Goal: Task Accomplishment & Management: Manage account settings

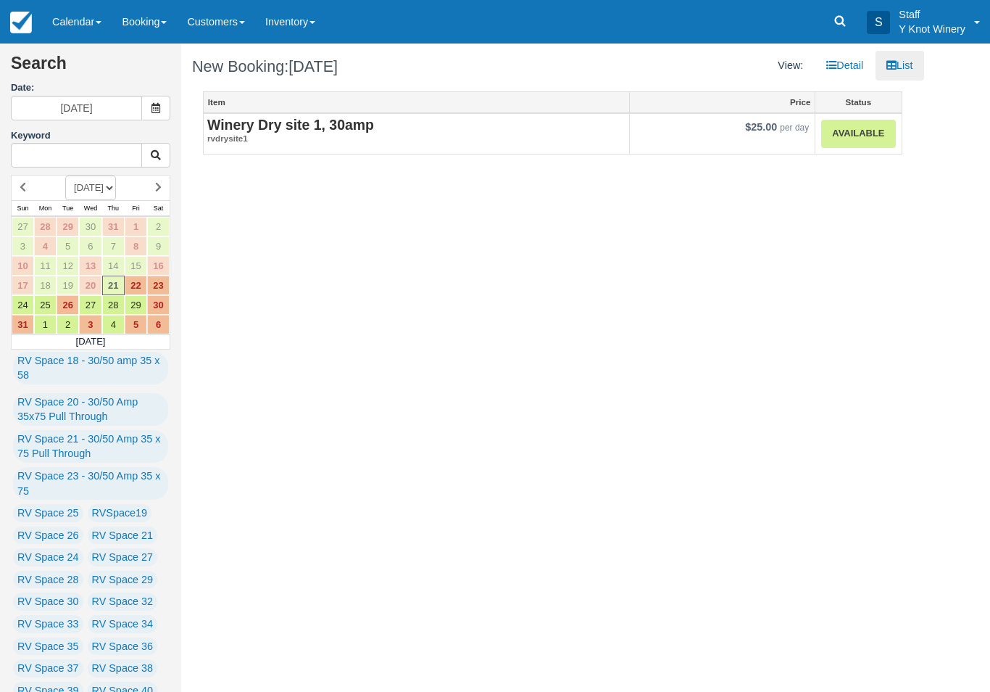
click at [854, 125] on link "Available" at bounding box center [859, 134] width 74 height 28
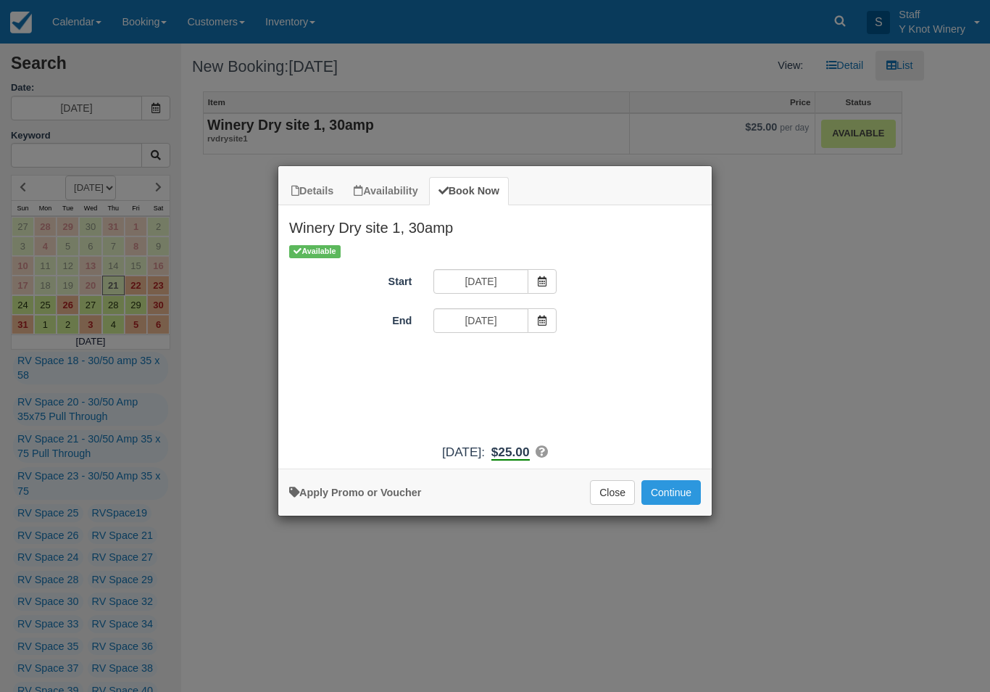
click at [668, 505] on button "Continue" at bounding box center [671, 492] width 59 height 25
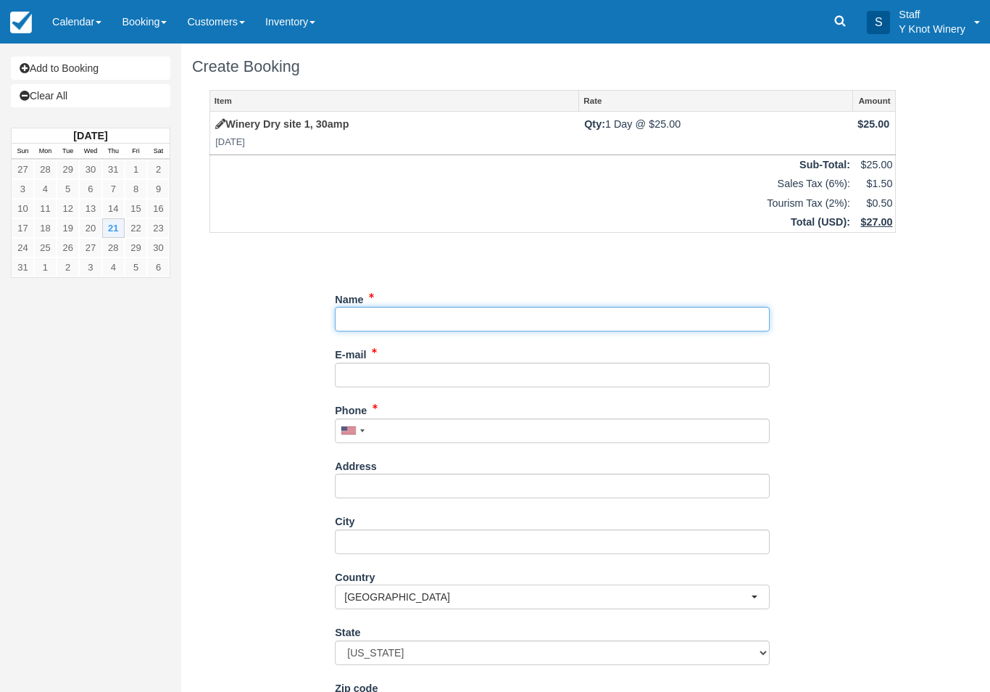
click at [373, 307] on input "Name" at bounding box center [552, 319] width 435 height 25
type input "David fekete"
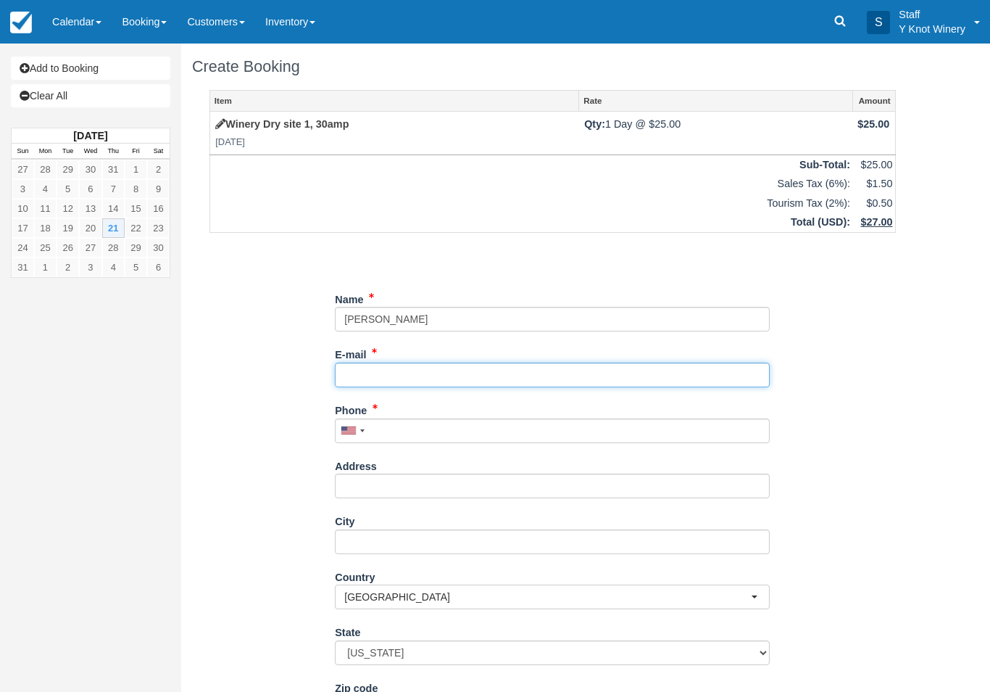
click at [368, 374] on input "E-mail" at bounding box center [552, 375] width 435 height 25
type input "dfeket@wearecircle.com"
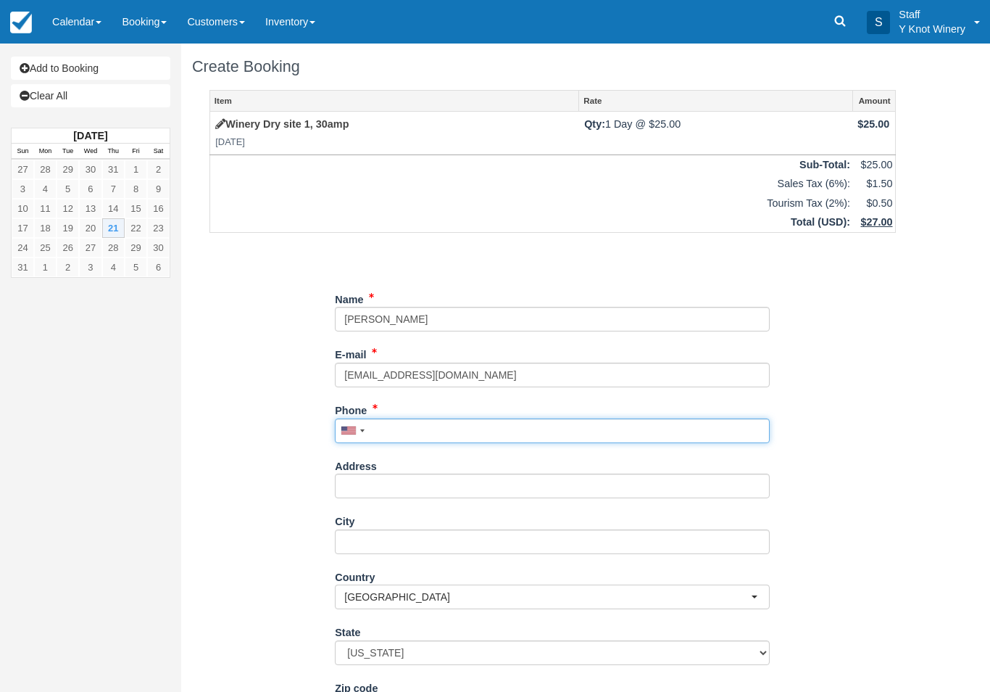
click at [390, 426] on input "Phone" at bounding box center [552, 430] width 435 height 25
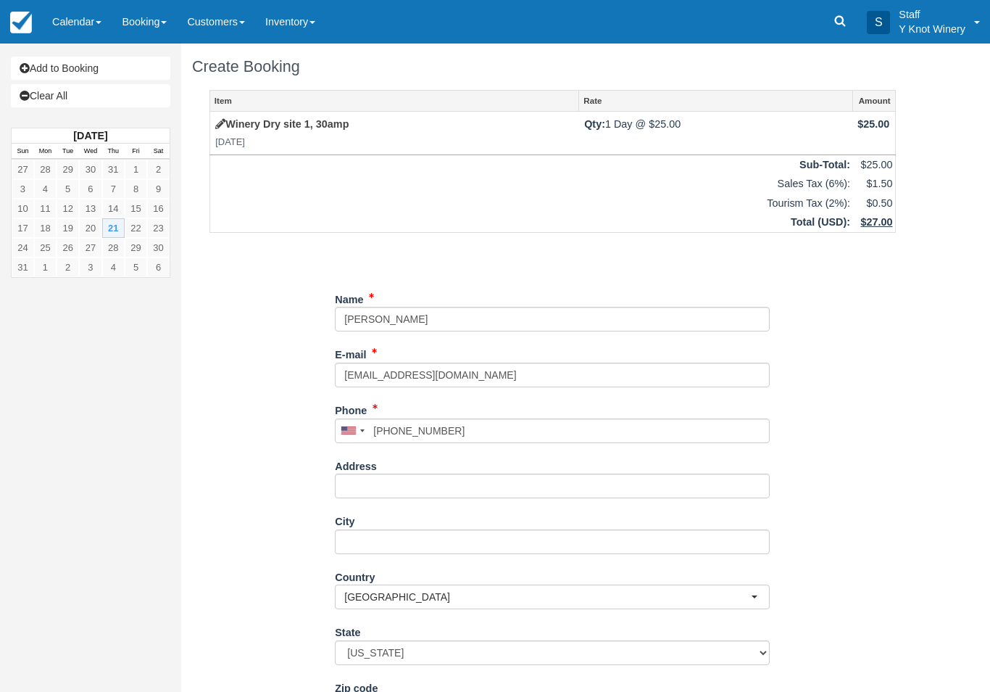
type input "+19495258192"
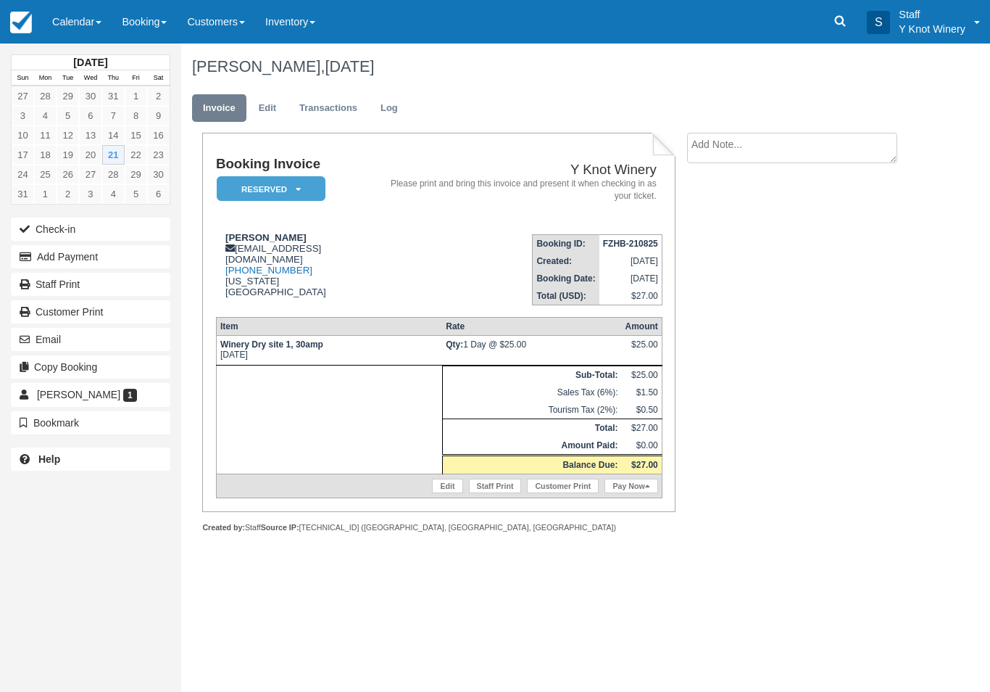
click at [90, 13] on link "Calendar" at bounding box center [77, 22] width 70 height 44
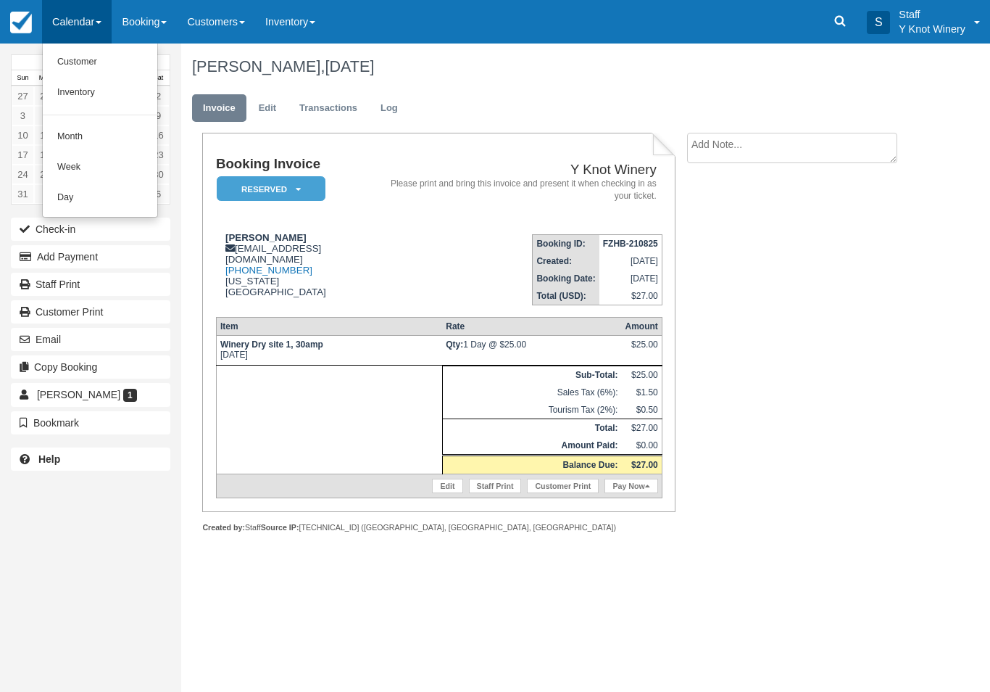
click at [112, 54] on link "Customer" at bounding box center [100, 62] width 115 height 30
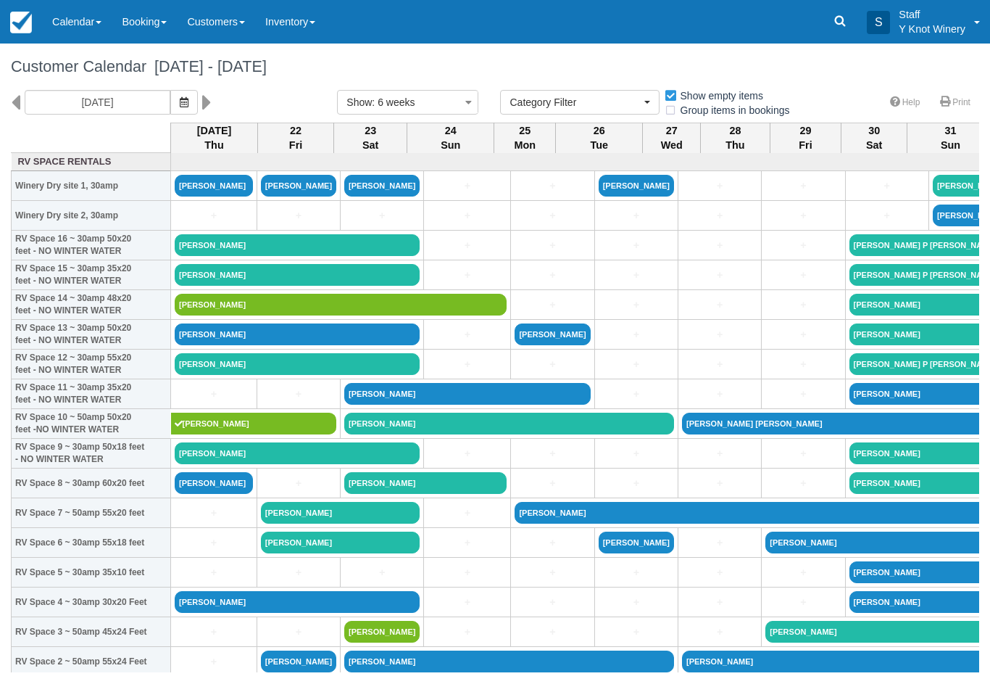
select select
click at [180, 104] on icon "button" at bounding box center [184, 102] width 9 height 10
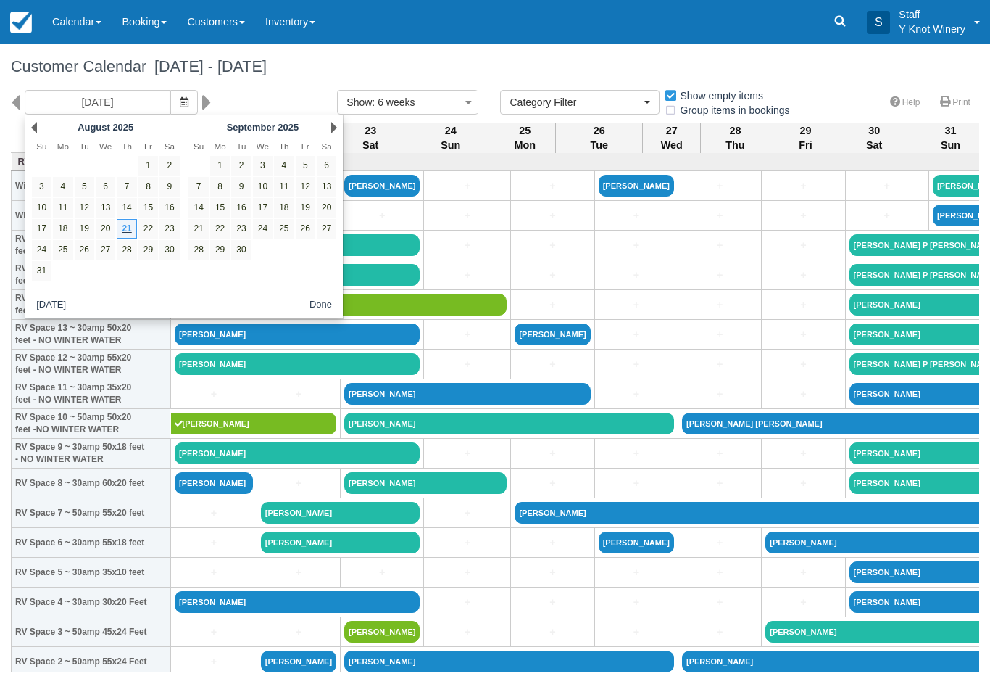
click at [125, 226] on link "21" at bounding box center [127, 229] width 20 height 20
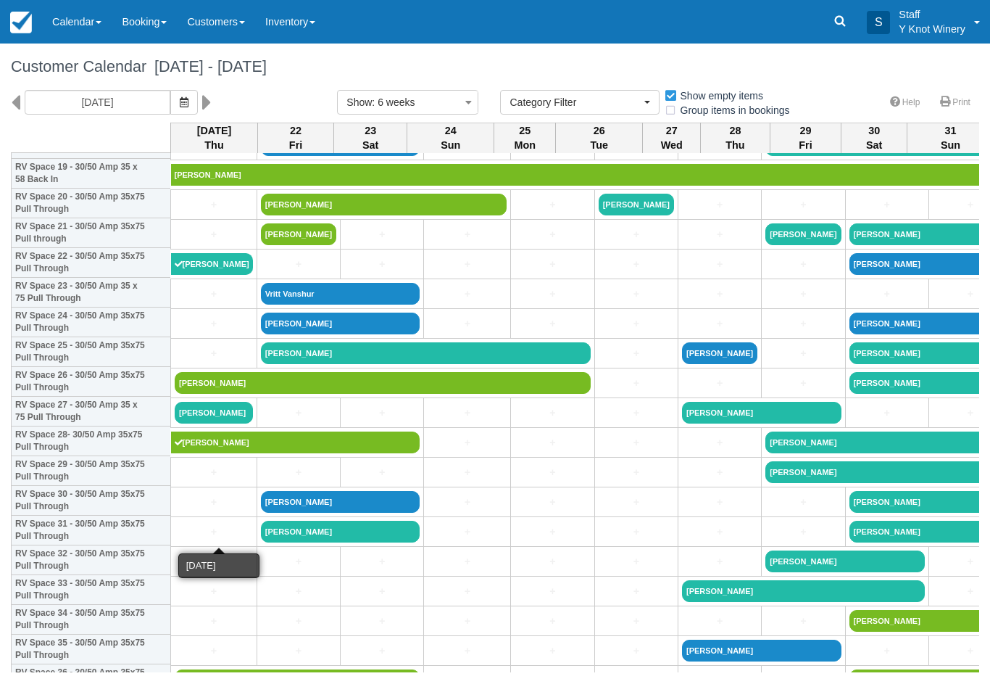
scroll to position [607, 0]
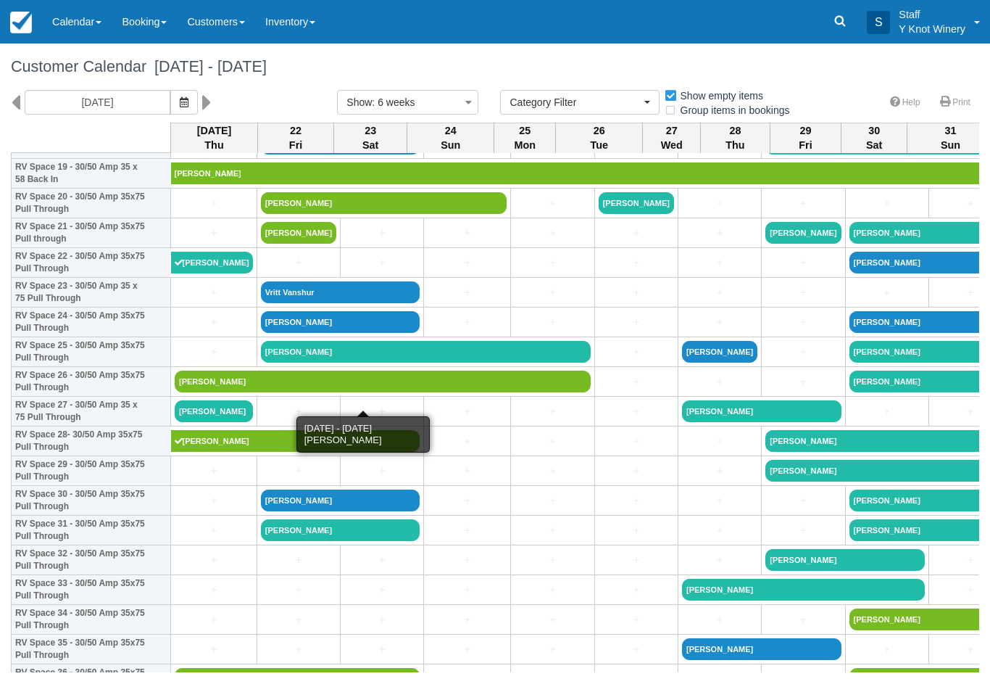
click at [214, 389] on link "[PERSON_NAME]" at bounding box center [383, 382] width 416 height 22
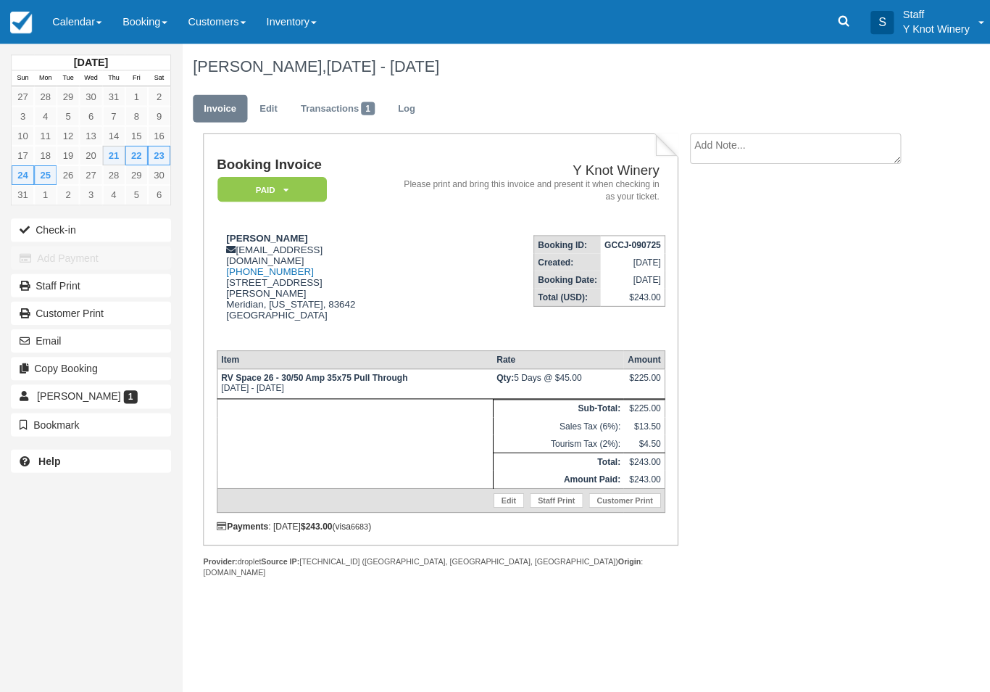
click at [91, 19] on link "Calendar" at bounding box center [77, 22] width 70 height 44
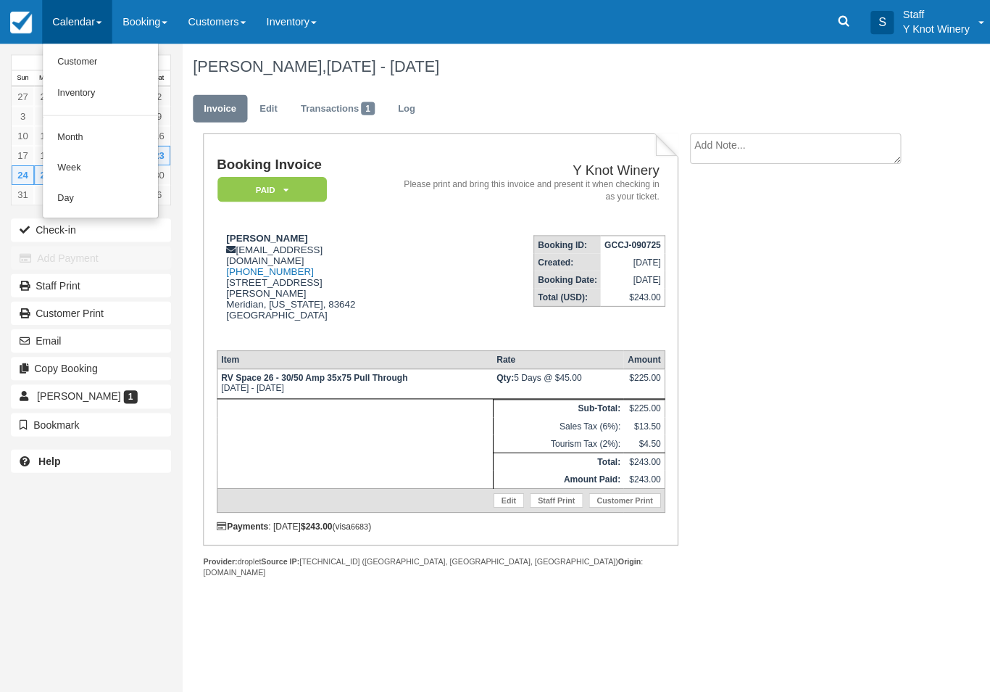
click at [113, 336] on div at bounding box center [495, 346] width 990 height 692
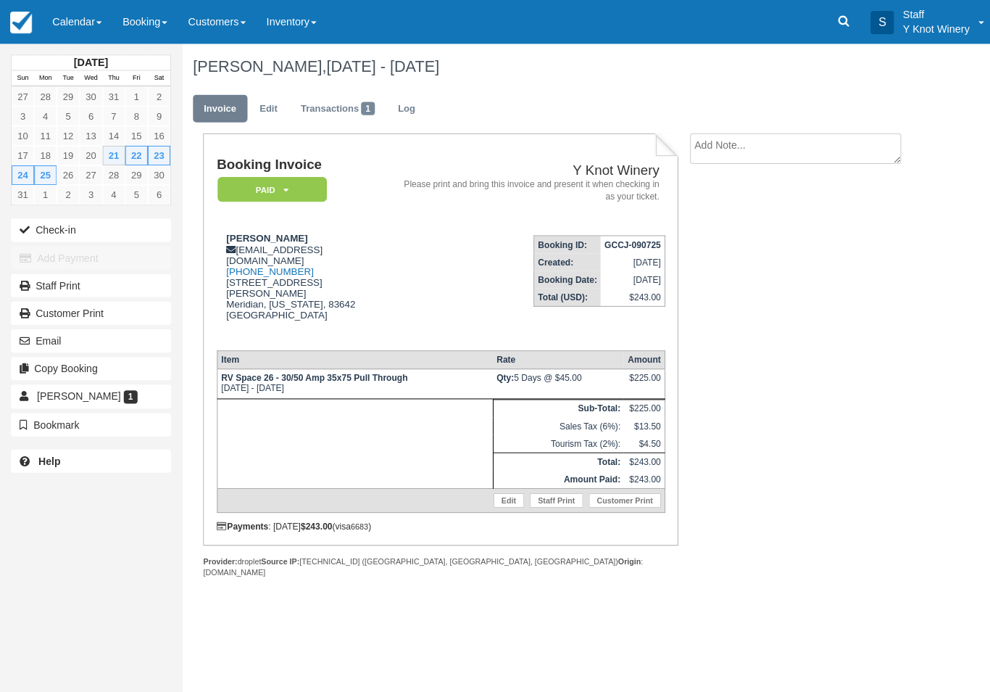
click at [357, 105] on link "Transactions 1" at bounding box center [337, 108] width 96 height 28
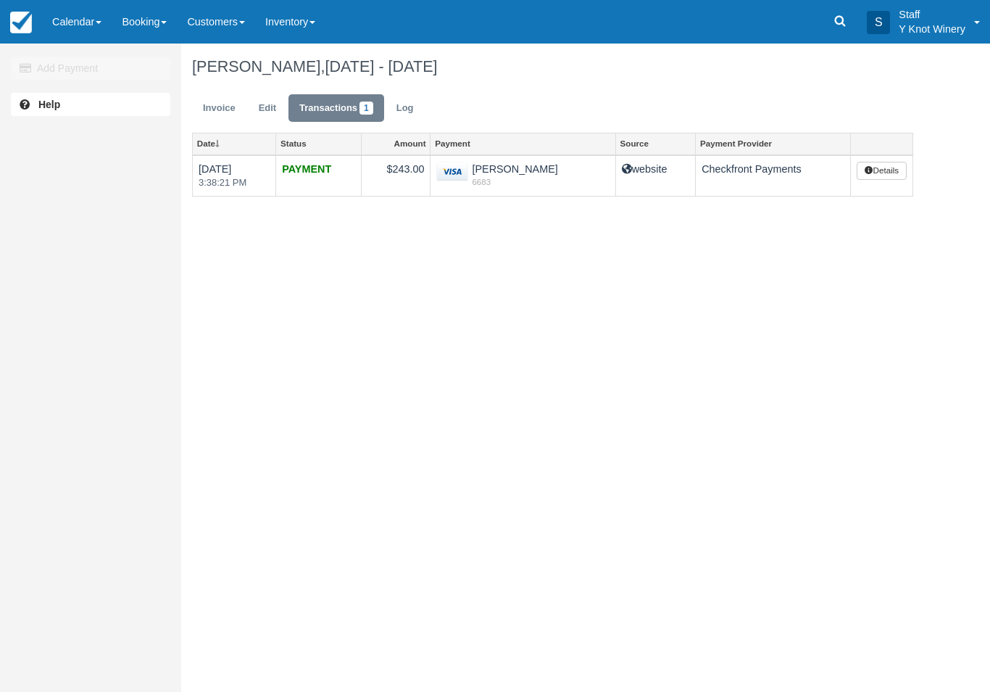
click at [91, 18] on link "Calendar" at bounding box center [77, 22] width 70 height 44
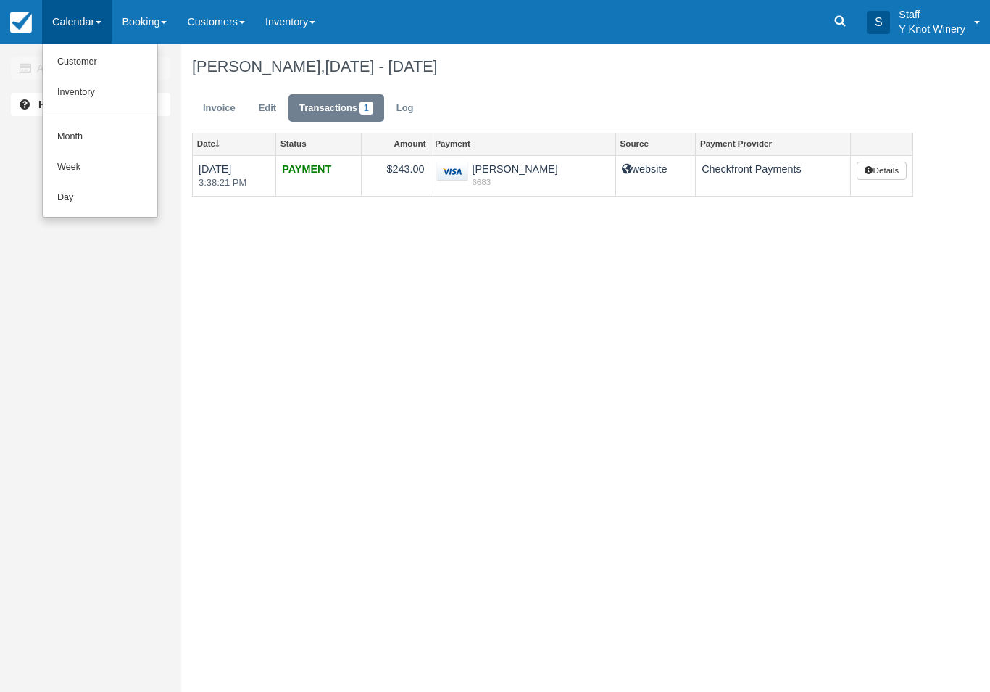
click at [75, 52] on link "Customer" at bounding box center [100, 62] width 115 height 30
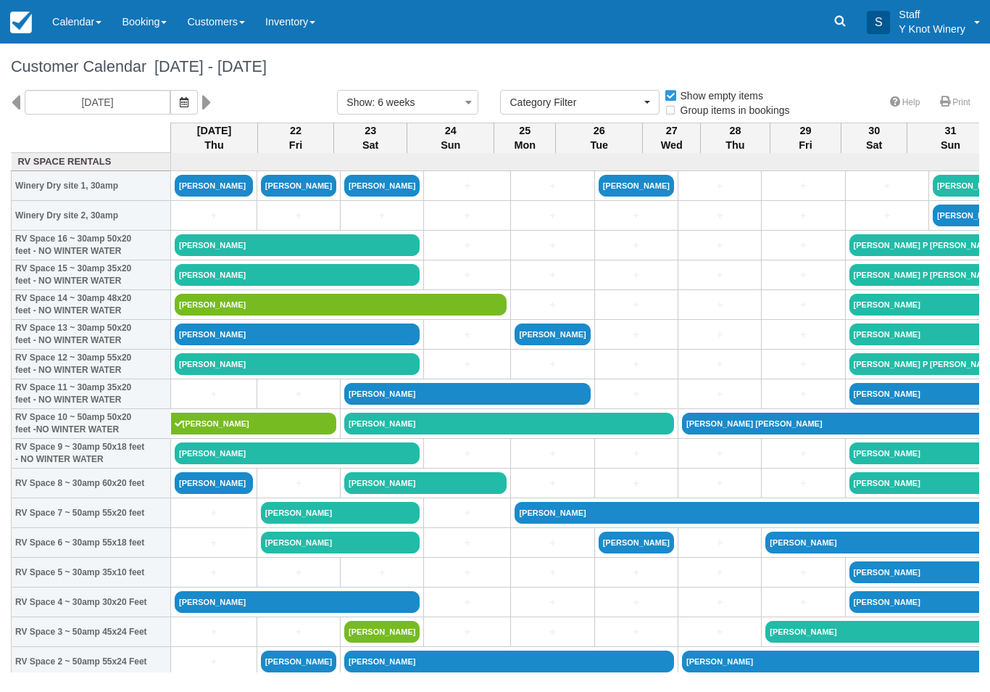
select select
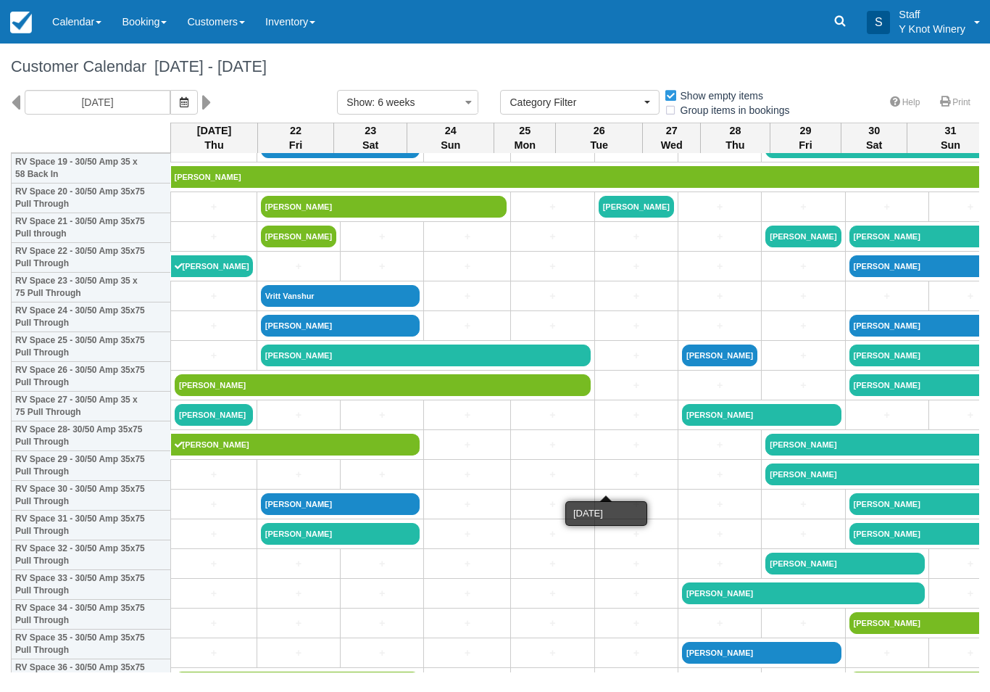
scroll to position [612, 0]
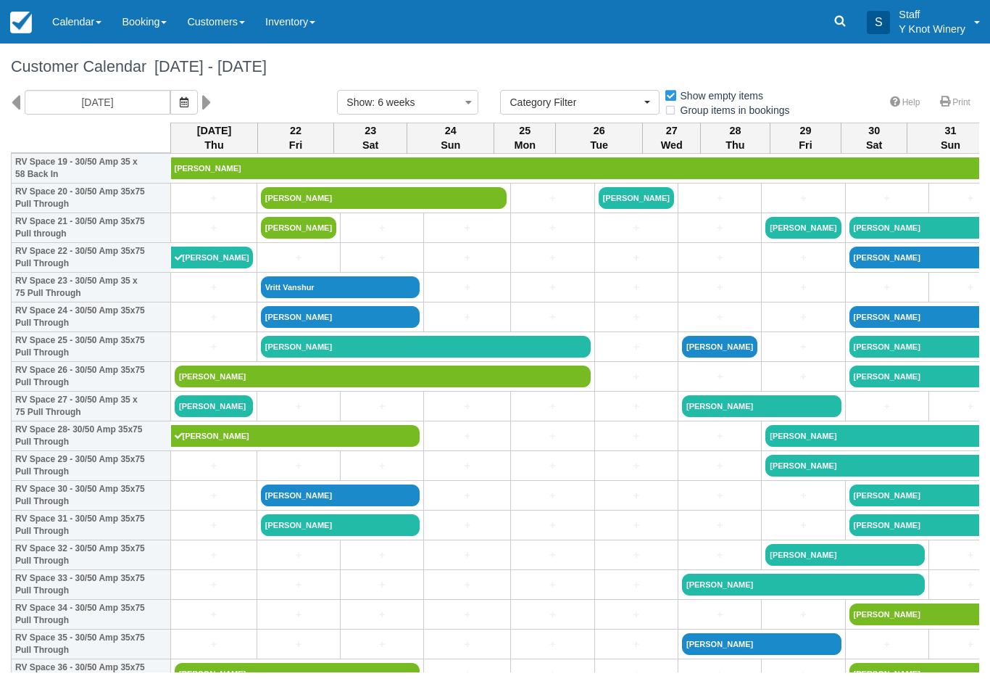
click at [349, 357] on link "Stacy Woodard" at bounding box center [426, 347] width 330 height 22
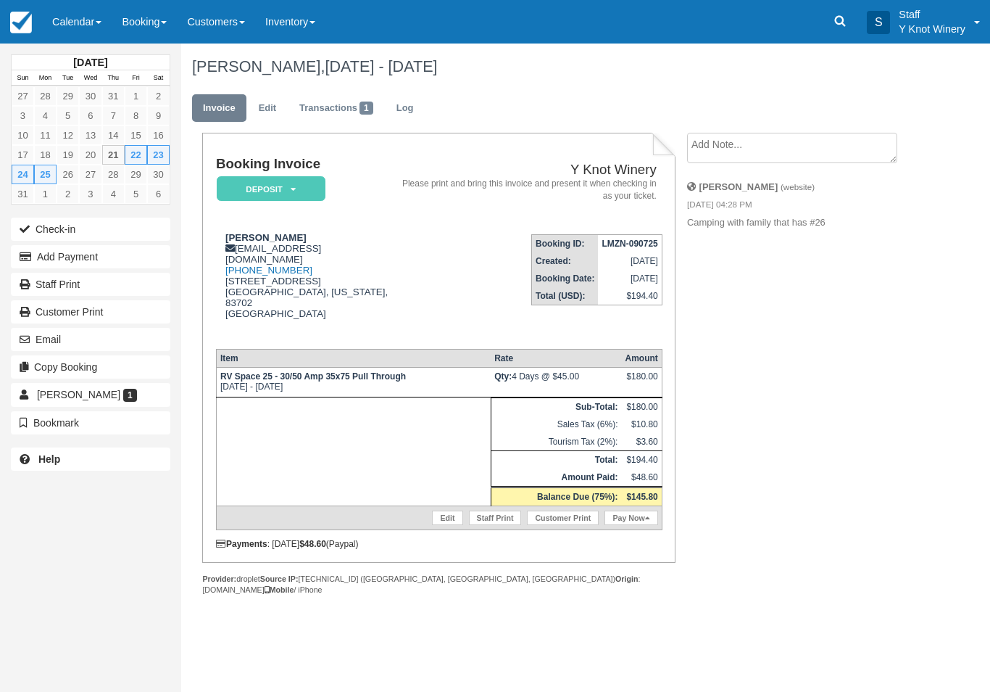
click at [79, 38] on link "Calendar" at bounding box center [77, 22] width 70 height 44
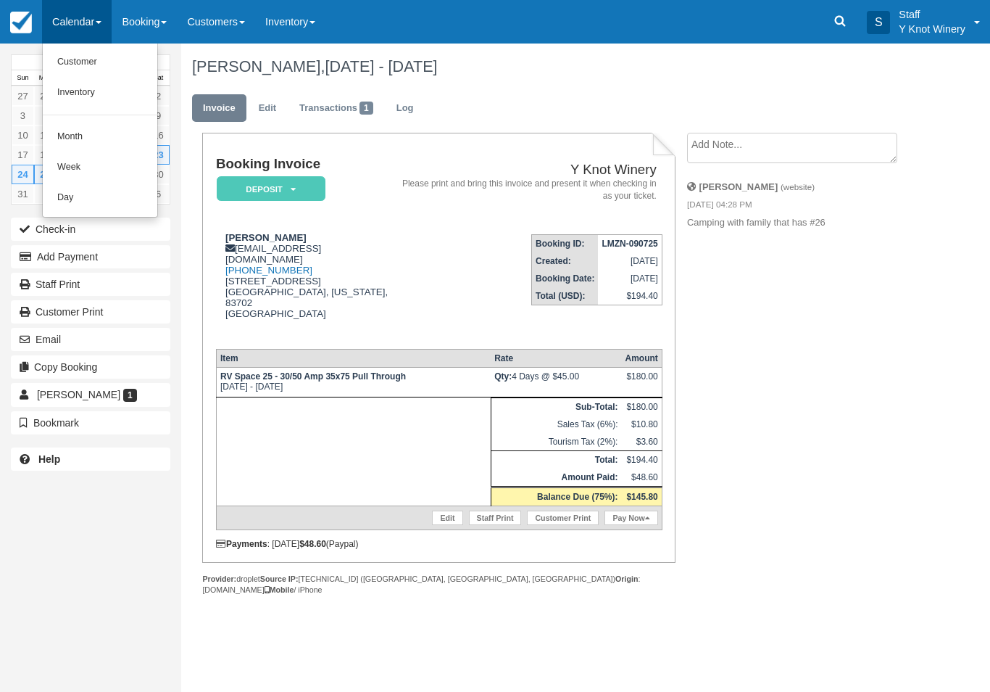
click at [57, 57] on link "Customer" at bounding box center [100, 62] width 115 height 30
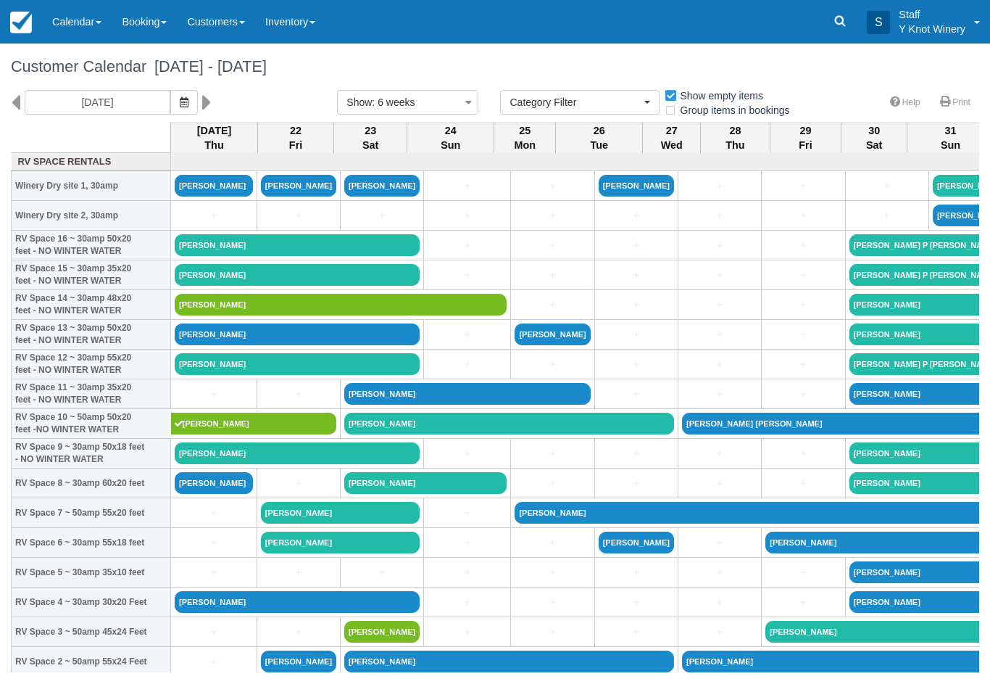
select select
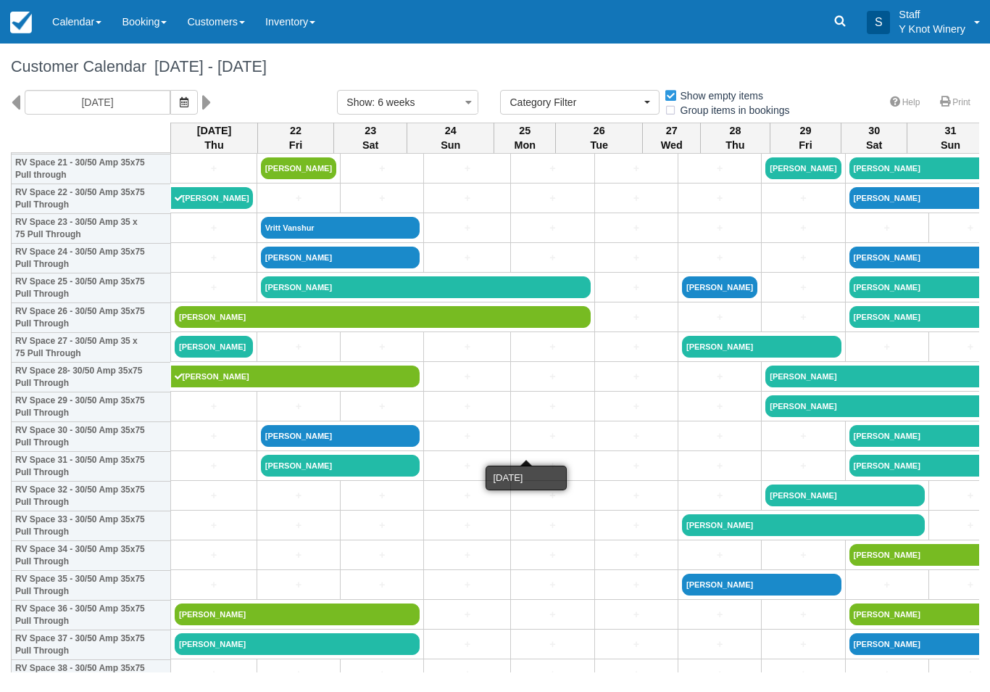
scroll to position [671, 0]
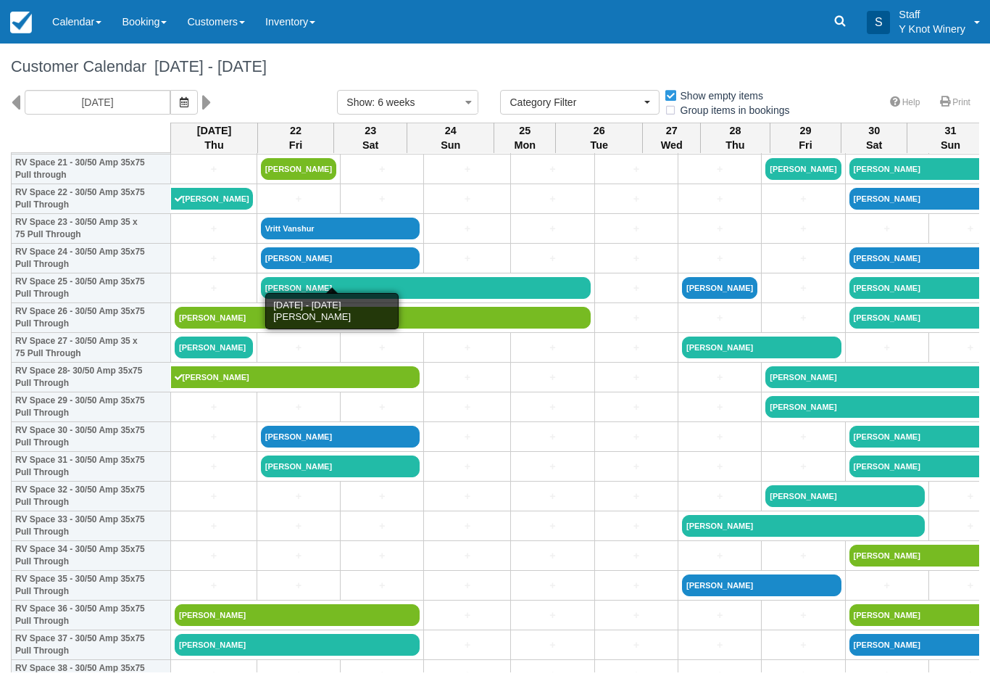
click at [333, 269] on link "[PERSON_NAME]" at bounding box center [341, 258] width 160 height 22
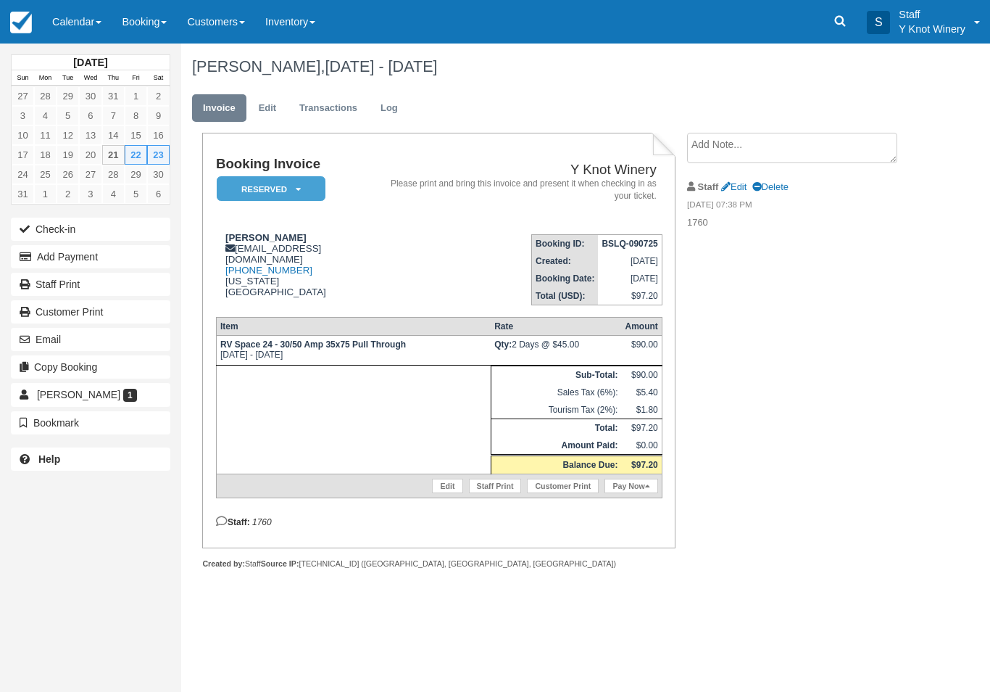
click at [299, 189] on icon at bounding box center [298, 189] width 5 height 9
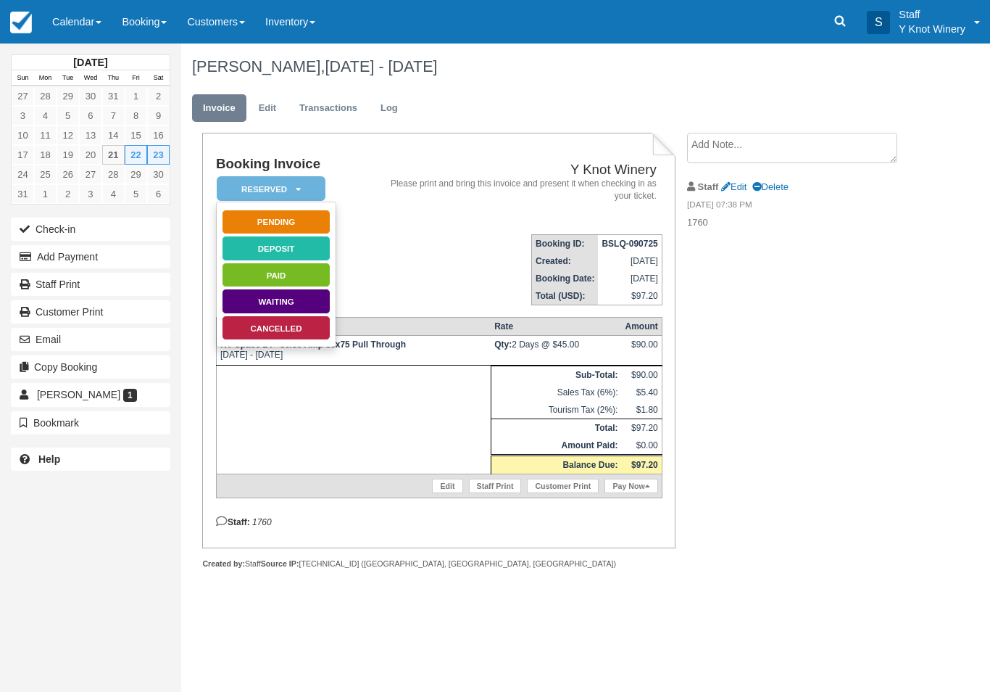
click at [315, 328] on link "Cancelled" at bounding box center [276, 327] width 109 height 25
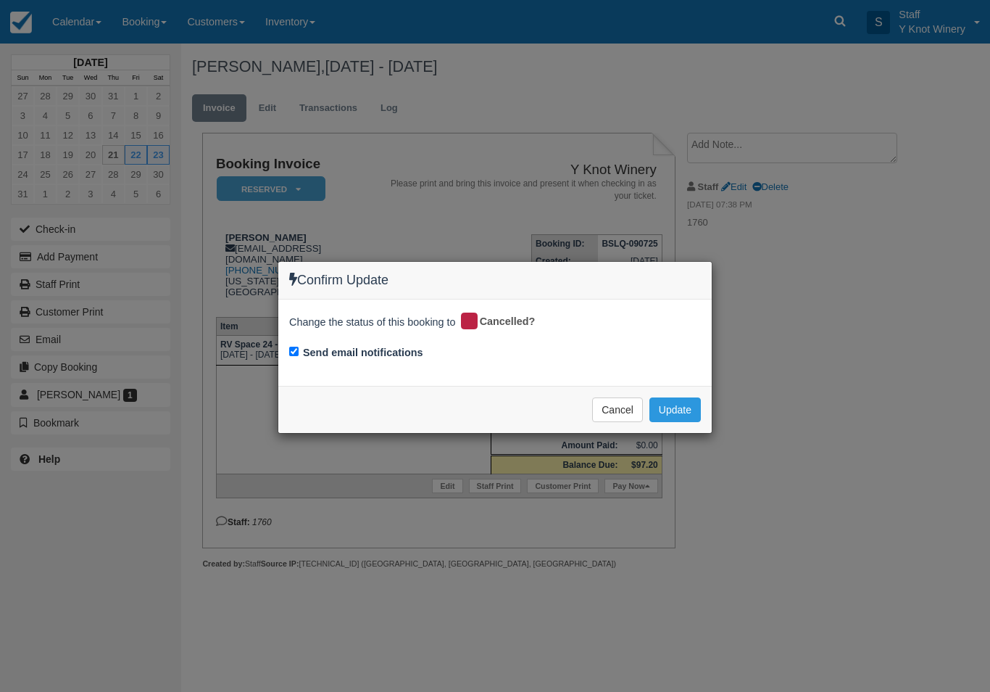
click at [671, 415] on button "Update" at bounding box center [675, 409] width 51 height 25
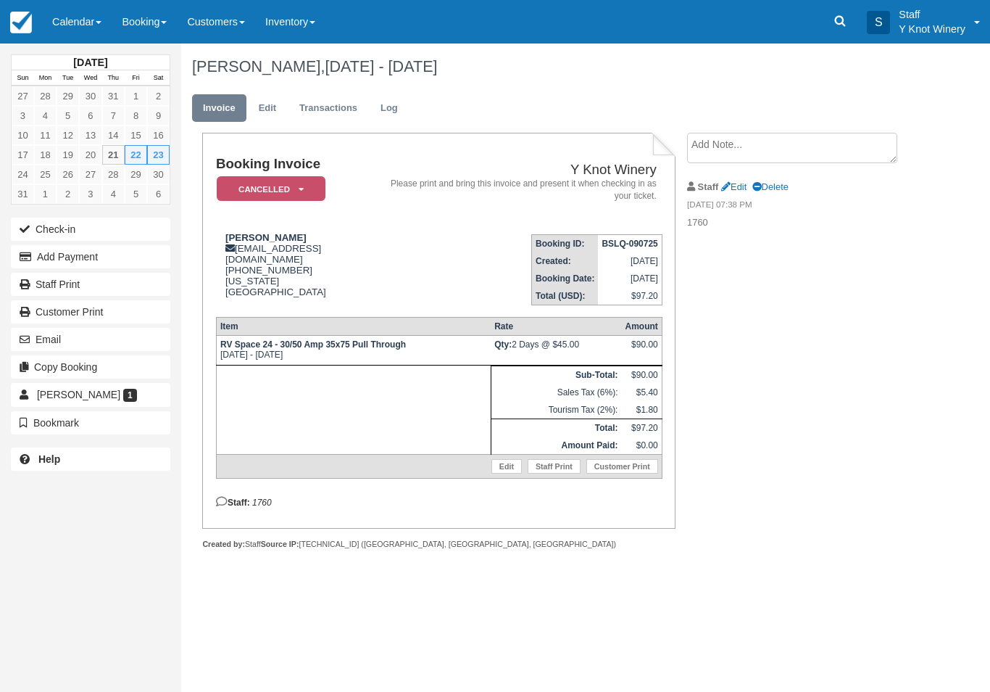
click at [91, 20] on link "Calendar" at bounding box center [77, 22] width 70 height 44
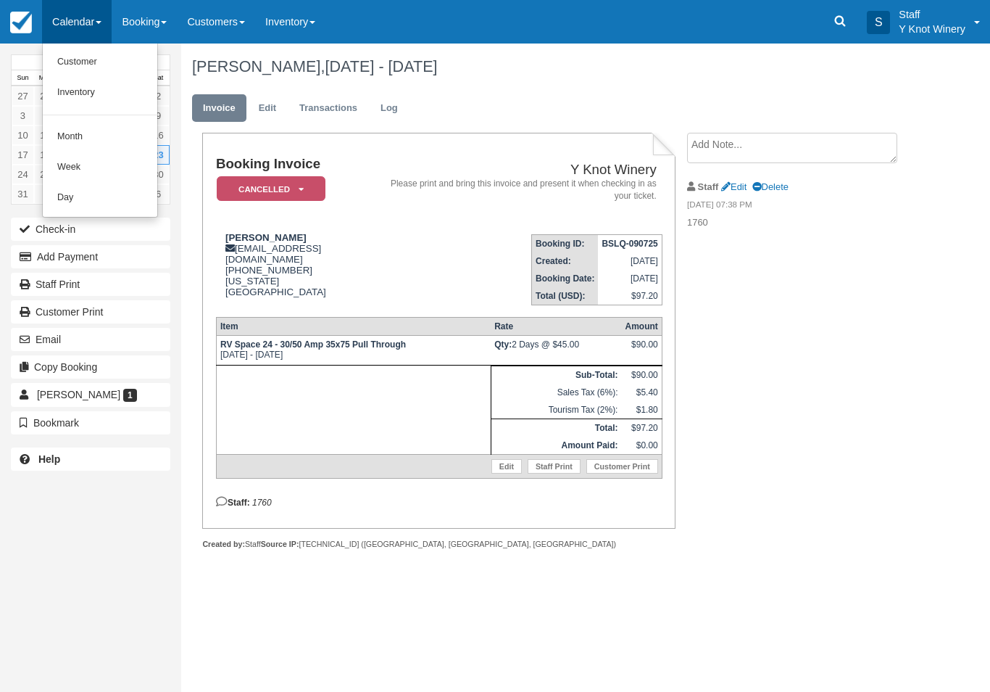
click at [83, 61] on link "Customer" at bounding box center [100, 62] width 115 height 30
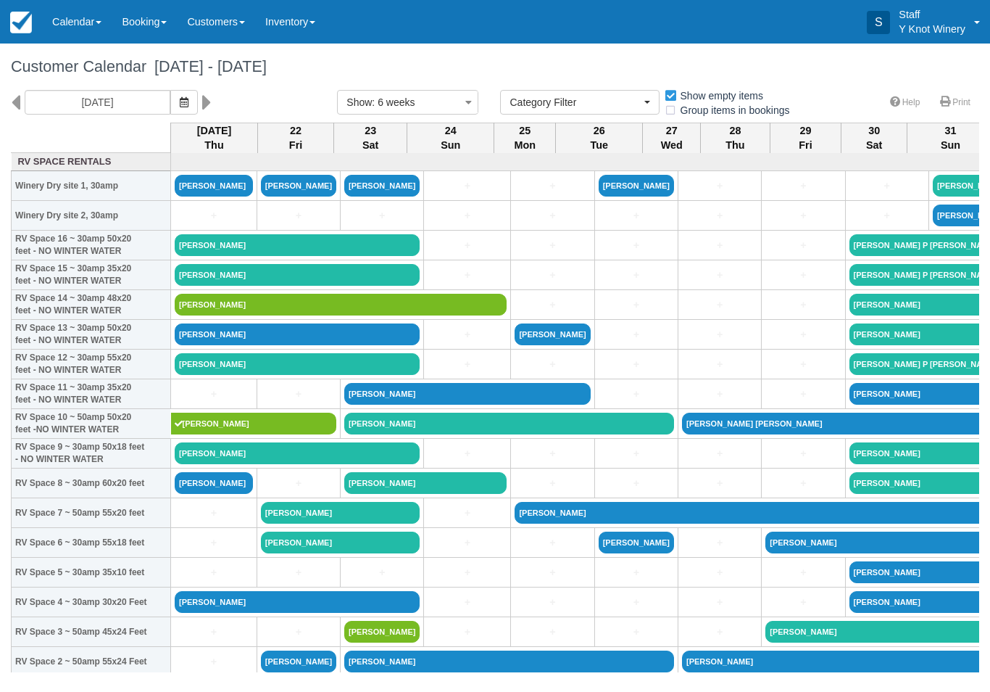
select select
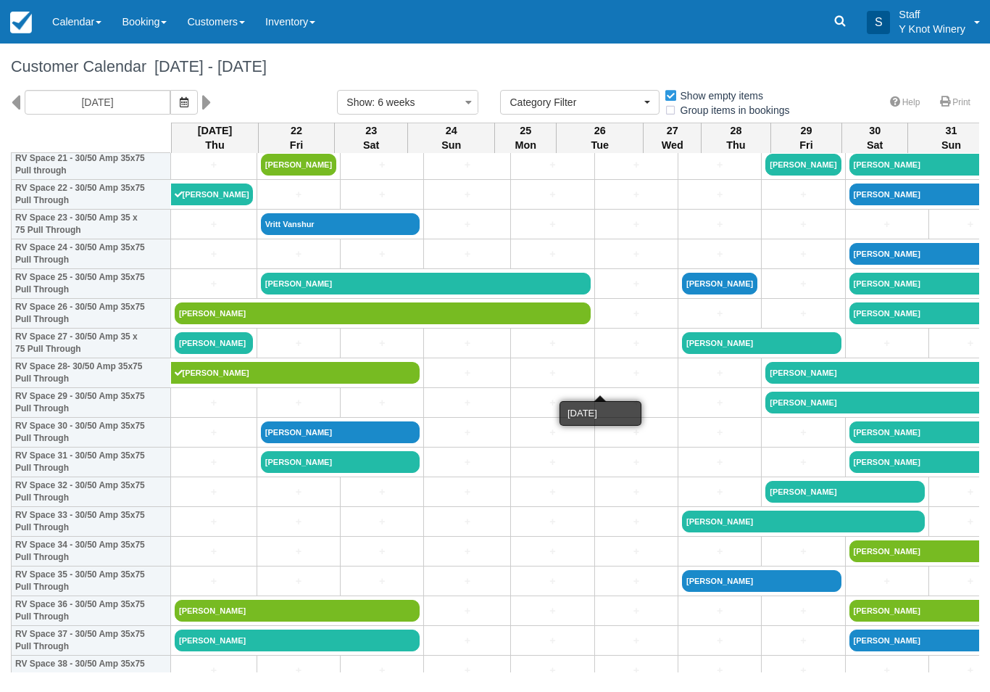
scroll to position [675, 0]
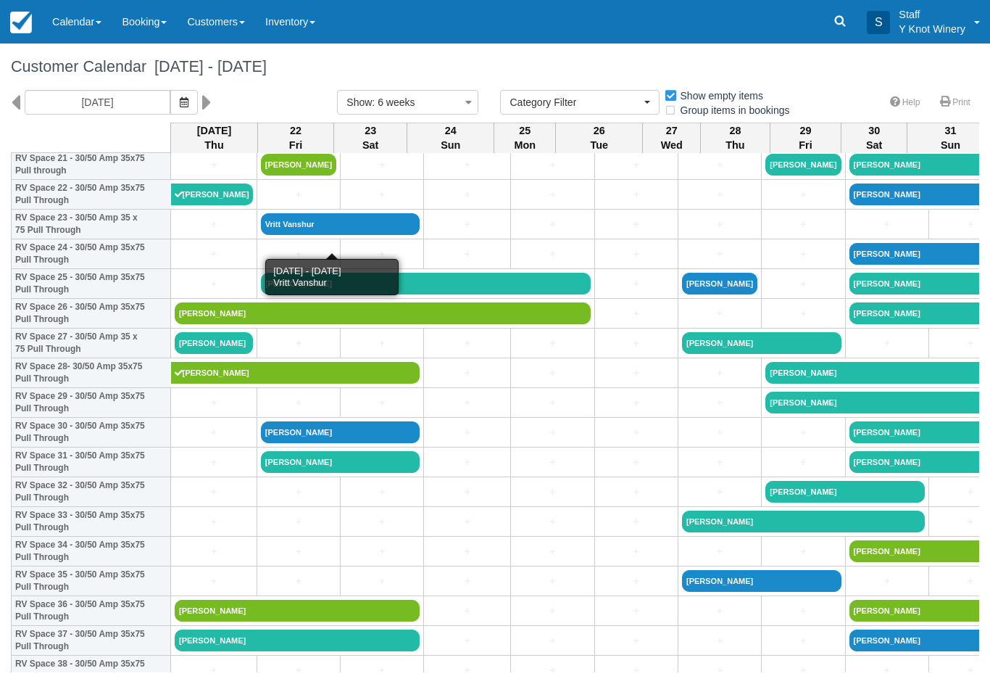
click at [362, 235] on link "Vritt Vanshur" at bounding box center [341, 224] width 160 height 22
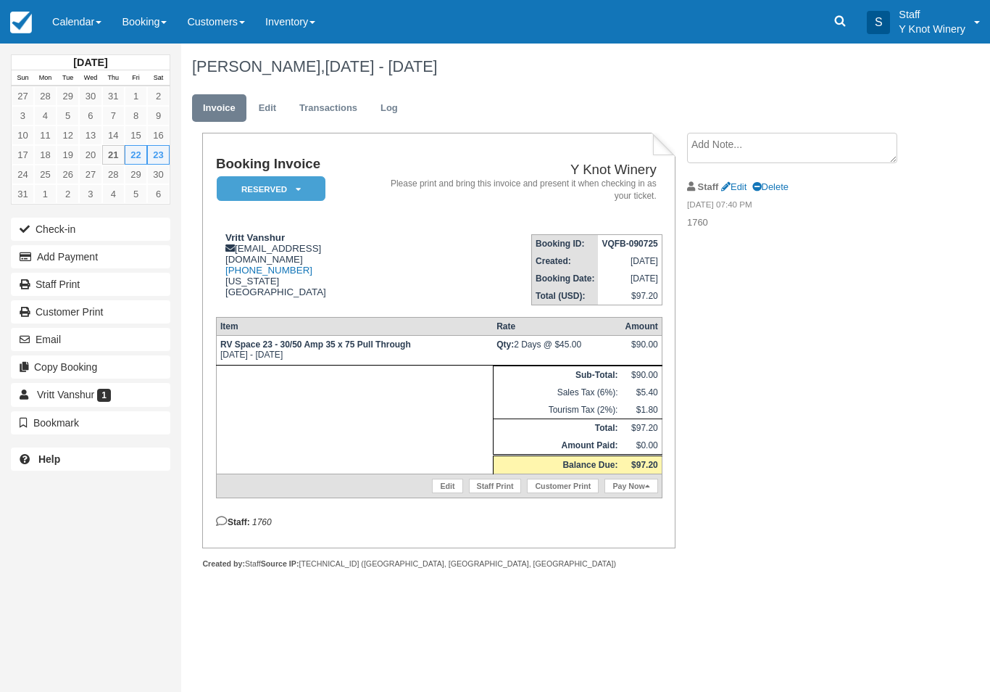
click at [309, 179] on em "Reserved" at bounding box center [271, 188] width 109 height 25
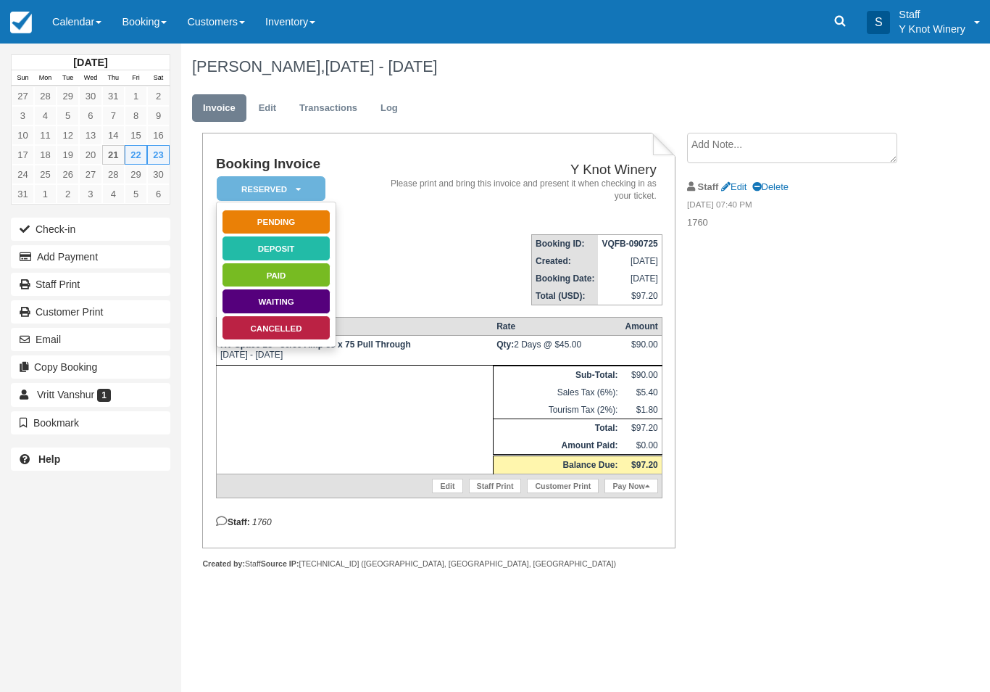
click at [308, 329] on link "Cancelled" at bounding box center [276, 327] width 109 height 25
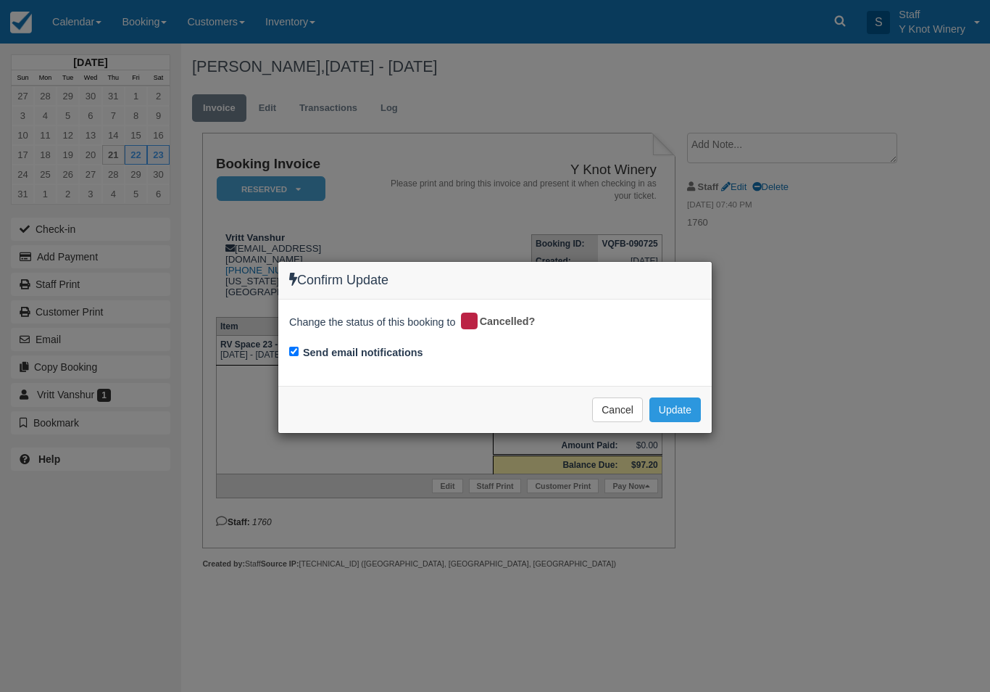
click at [683, 411] on button "Update" at bounding box center [675, 409] width 51 height 25
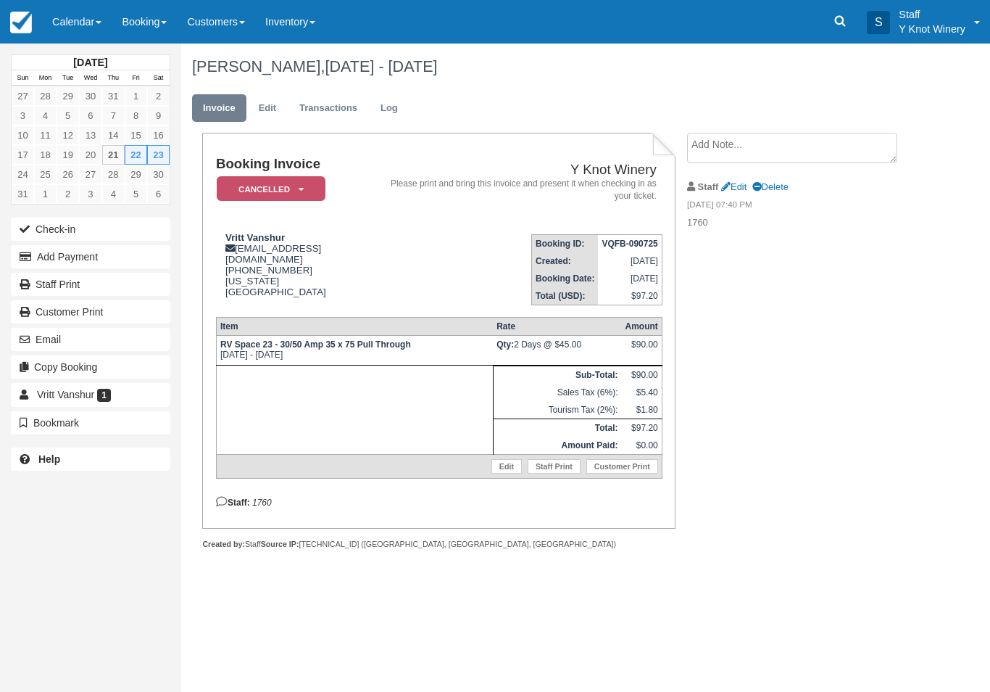
click at [108, 17] on link "Calendar" at bounding box center [77, 22] width 70 height 44
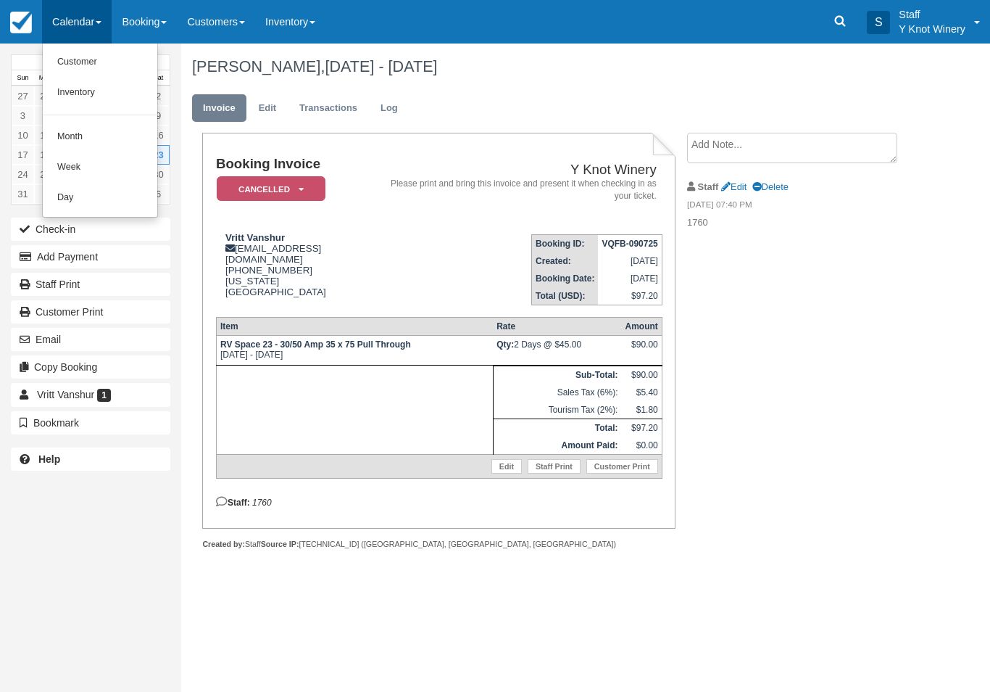
click at [101, 59] on link "Customer" at bounding box center [100, 62] width 115 height 30
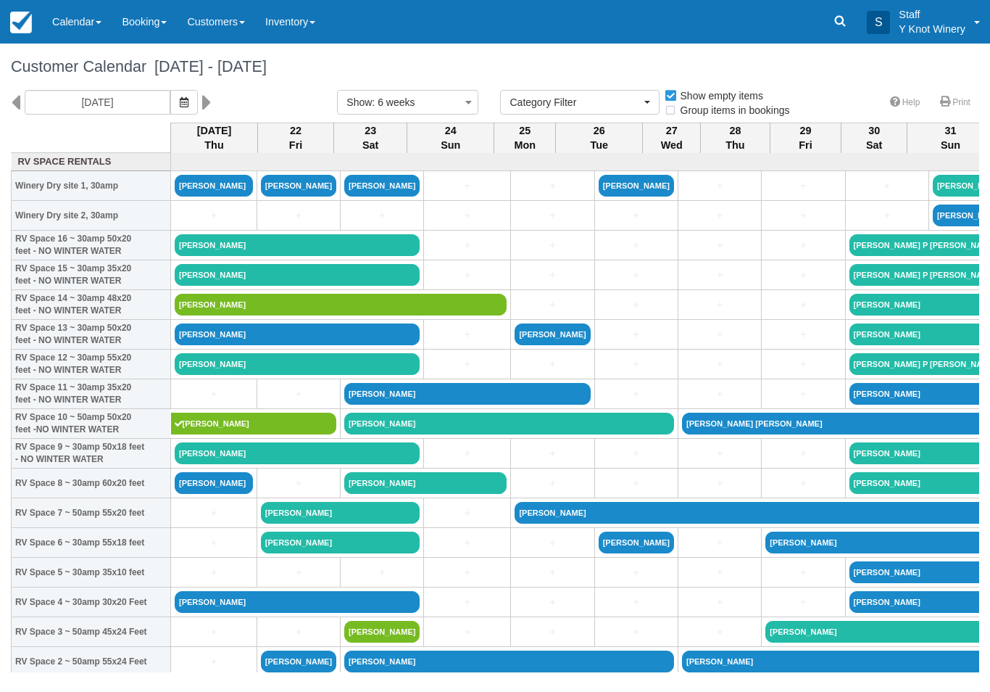
select select
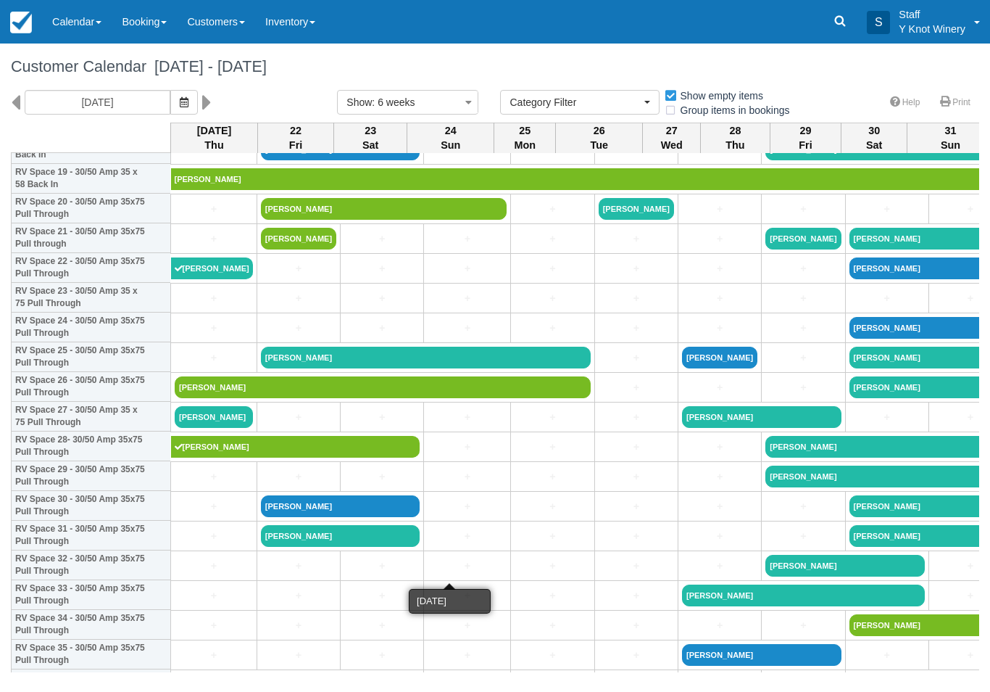
scroll to position [602, 0]
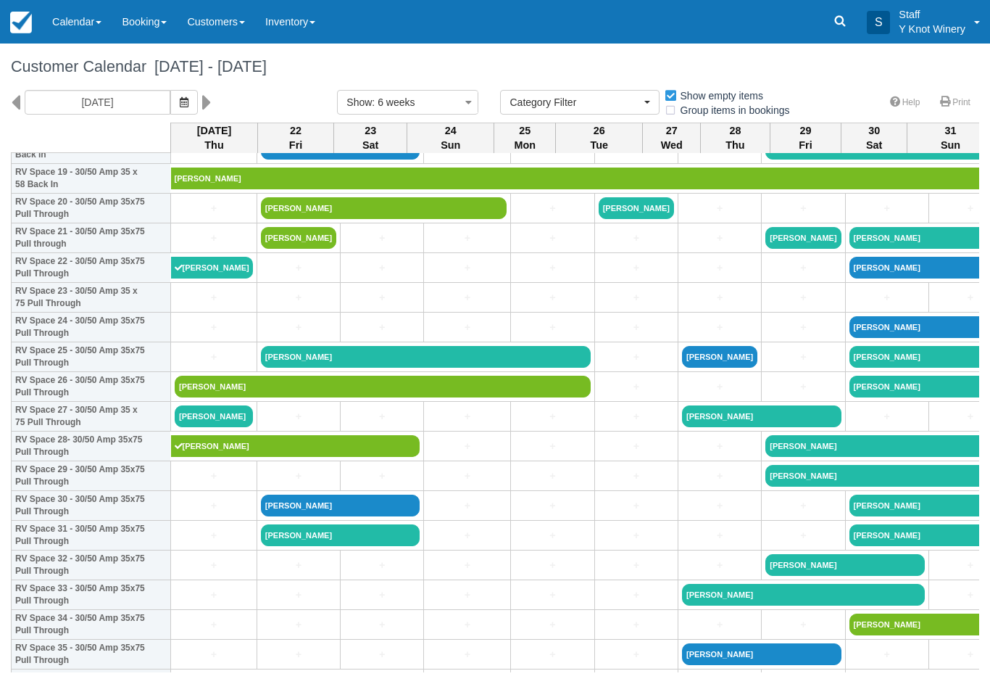
click at [323, 516] on link "Steve Woodard" at bounding box center [341, 505] width 160 height 22
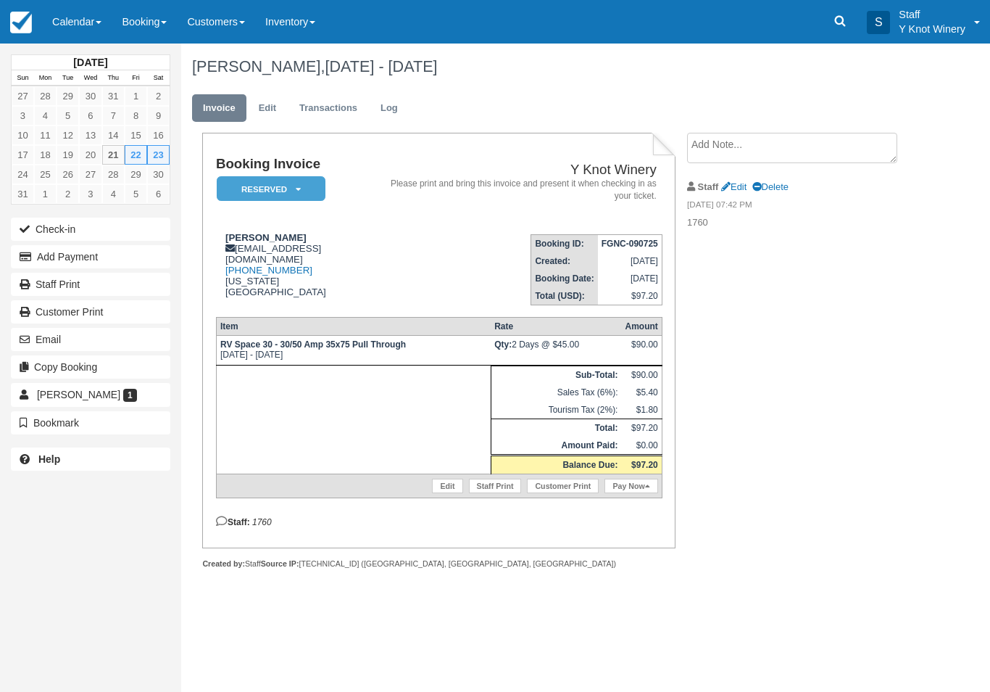
click at [300, 193] on icon at bounding box center [298, 189] width 5 height 9
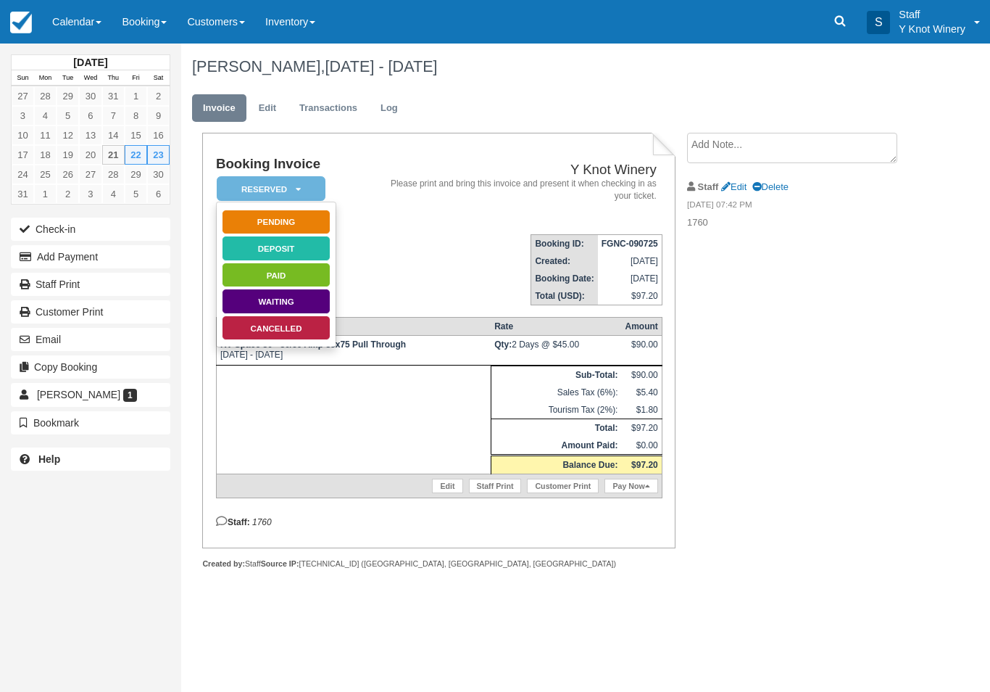
click at [281, 328] on link "Cancelled" at bounding box center [276, 327] width 109 height 25
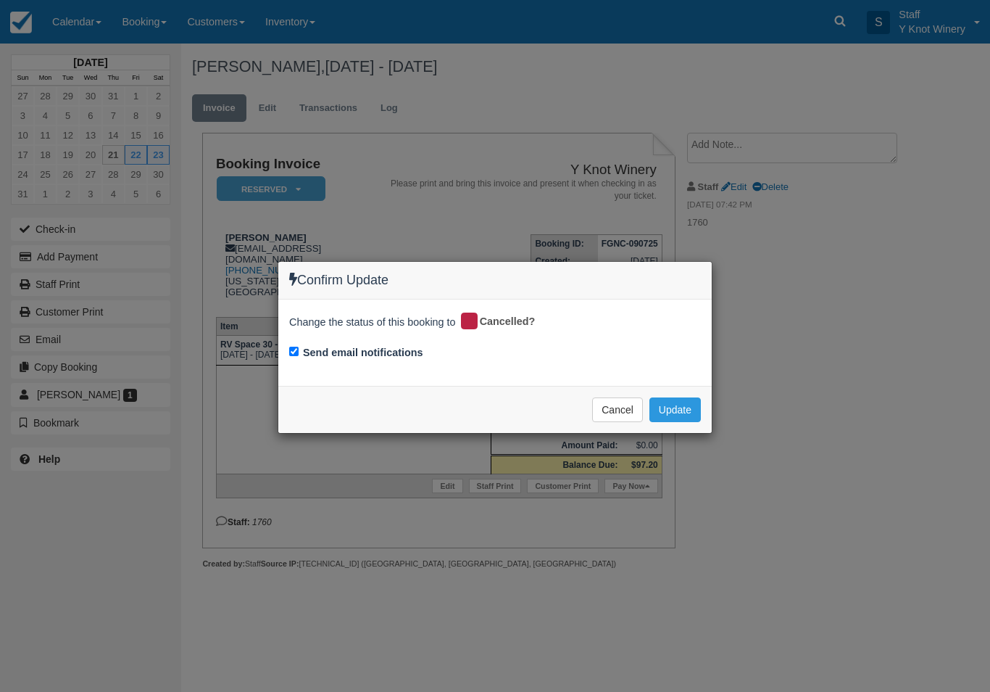
click at [671, 401] on button "Update" at bounding box center [675, 409] width 51 height 25
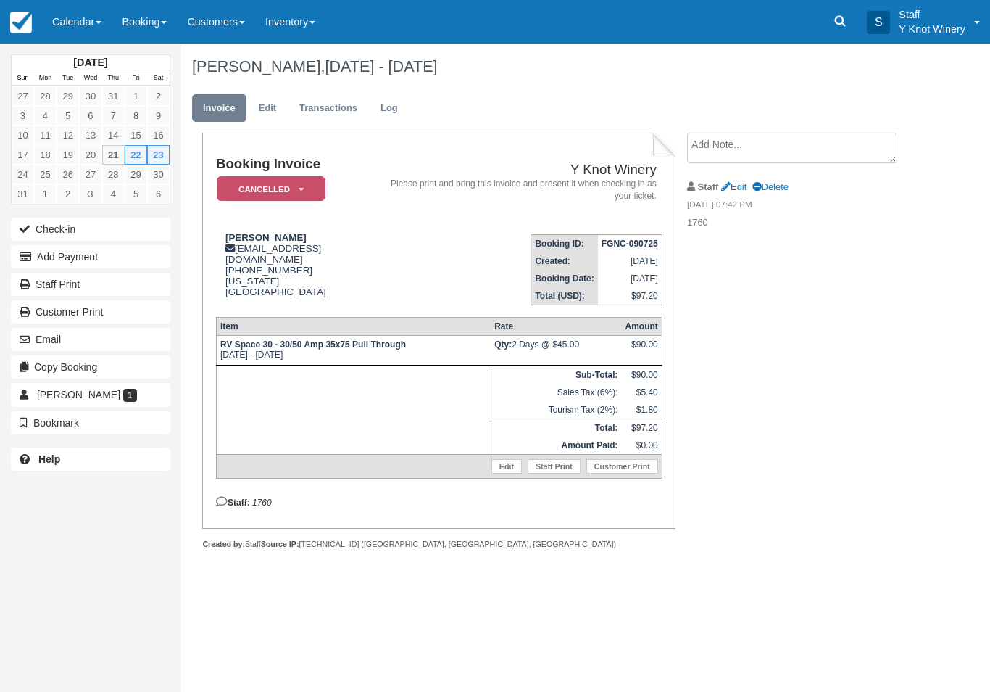
click at [107, 21] on link "Calendar" at bounding box center [77, 22] width 70 height 44
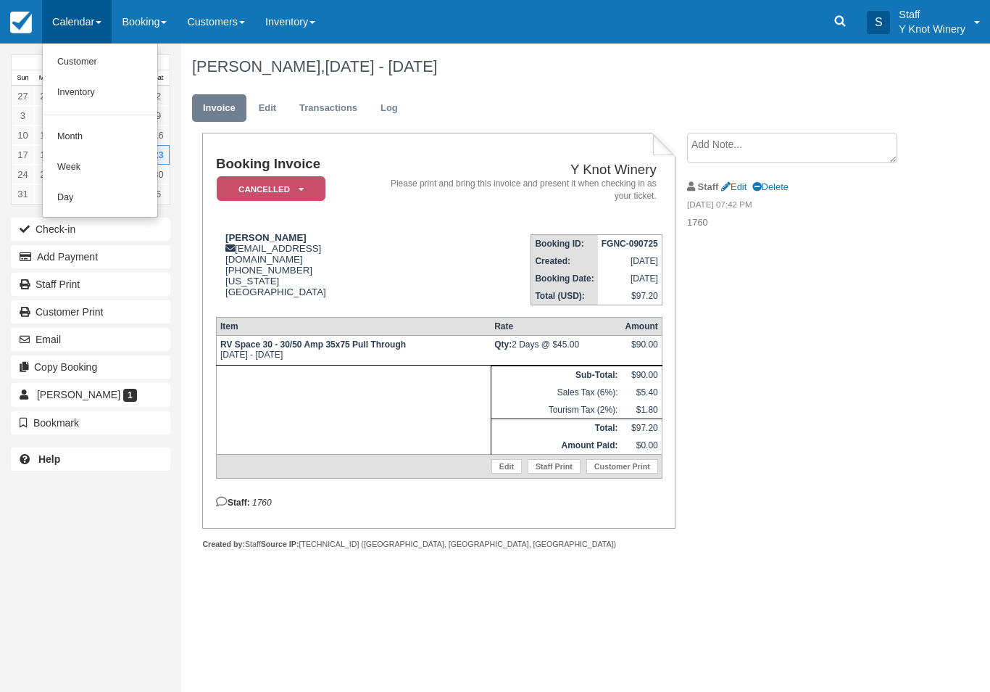
click at [70, 55] on link "Customer" at bounding box center [100, 62] width 115 height 30
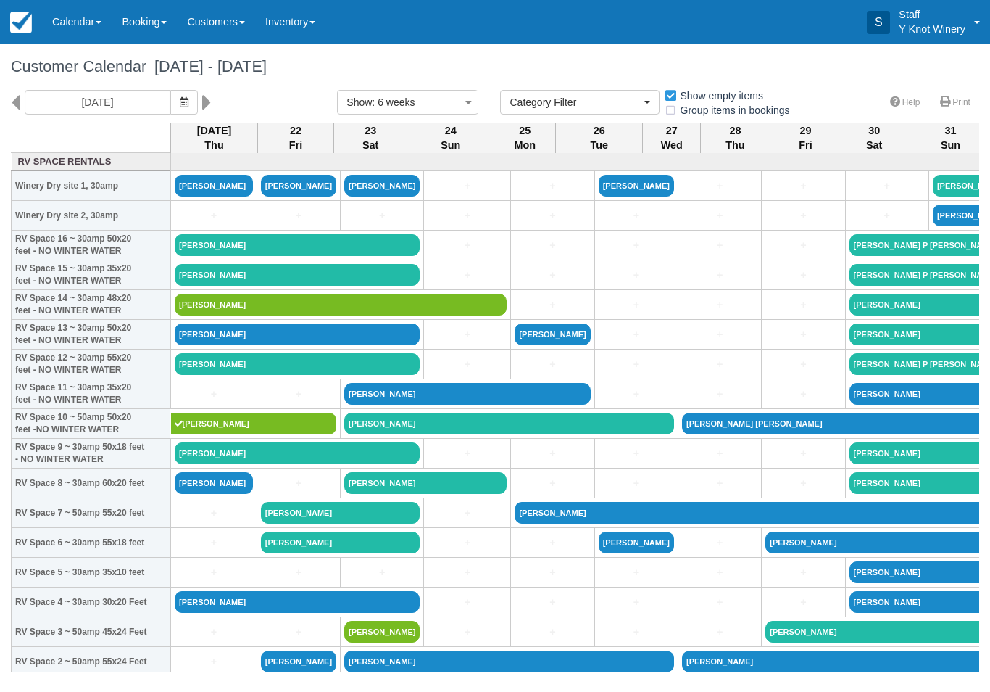
select select
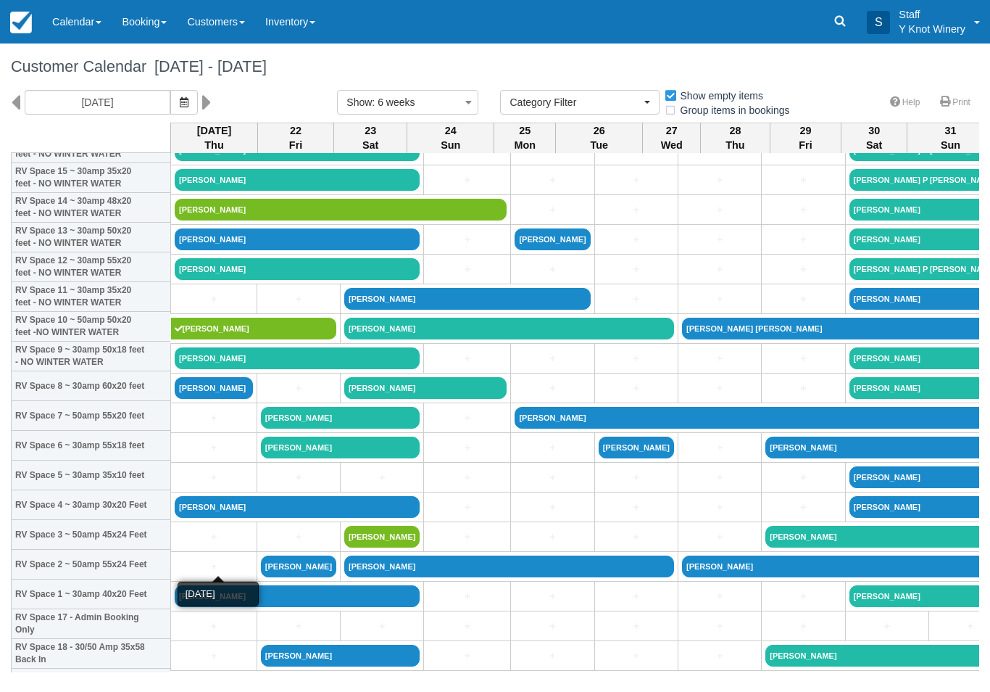
scroll to position [99, 0]
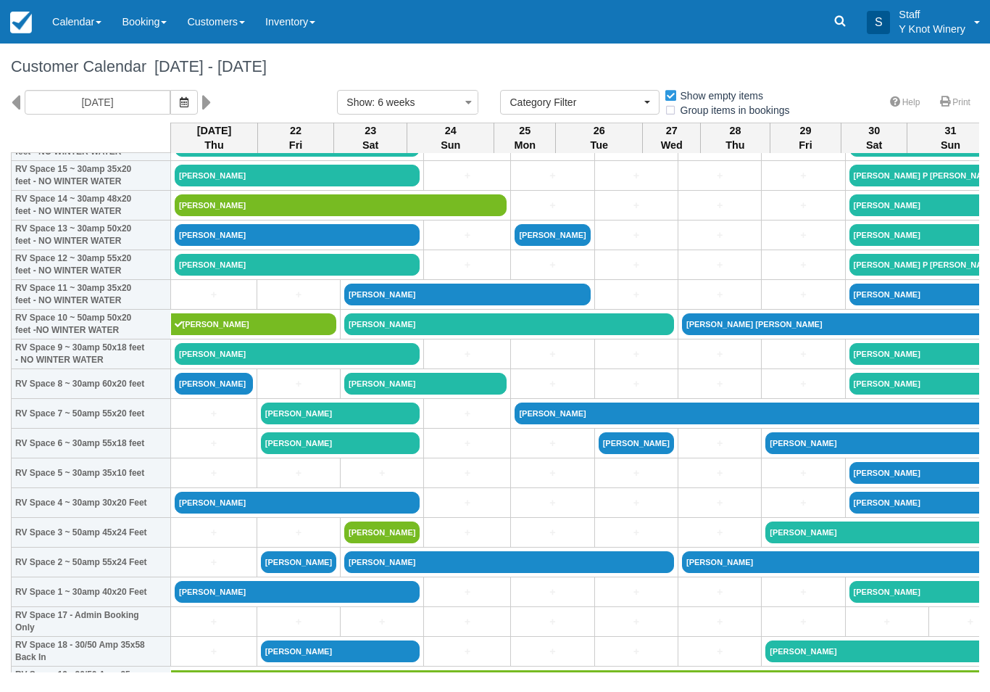
click at [180, 107] on icon "button" at bounding box center [184, 102] width 9 height 10
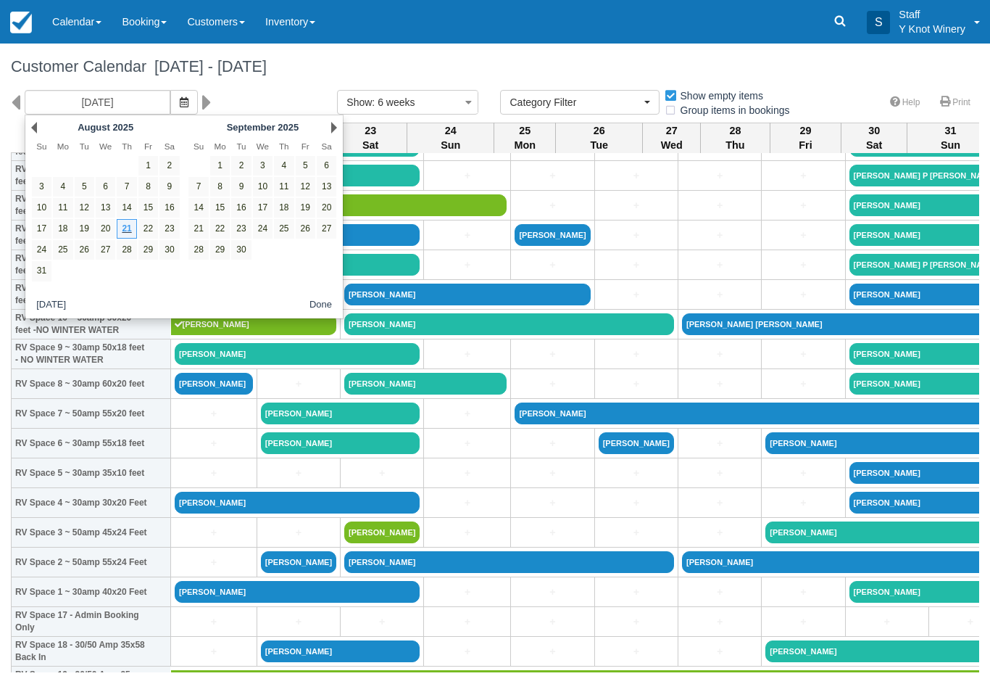
click at [102, 225] on link "20" at bounding box center [106, 229] width 20 height 20
type input "[DATE]"
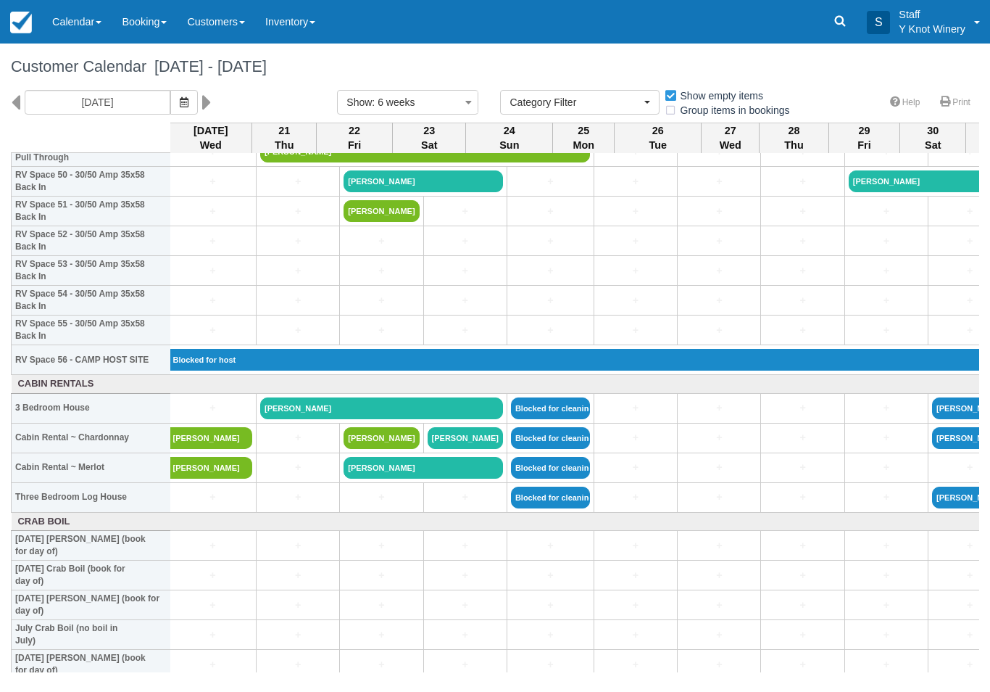
scroll to position [1519, 2]
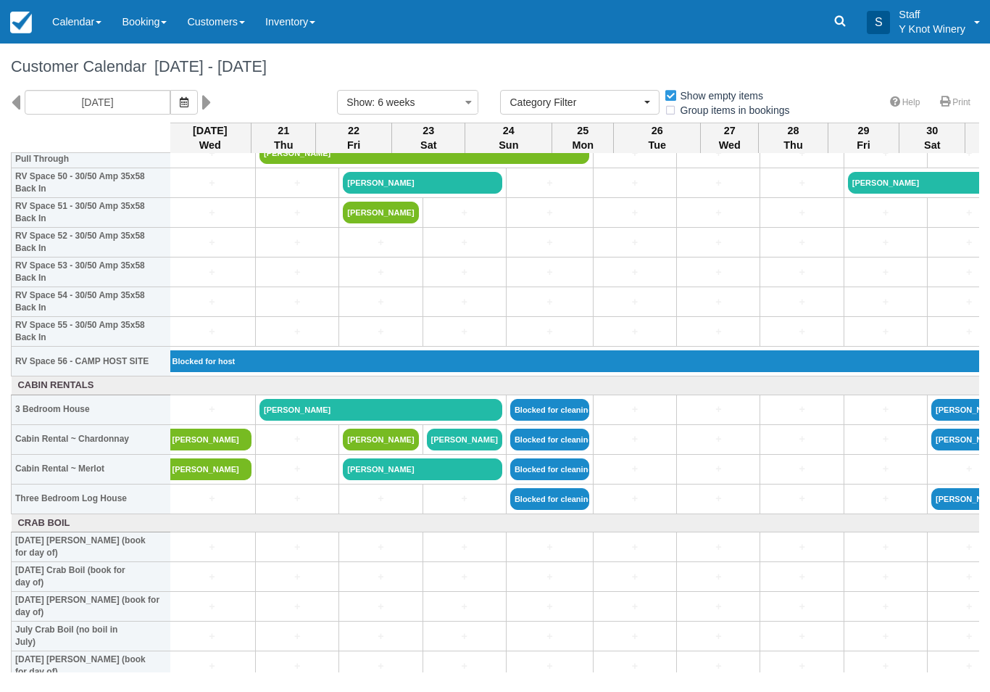
click at [319, 421] on link "[PERSON_NAME]" at bounding box center [381, 410] width 243 height 22
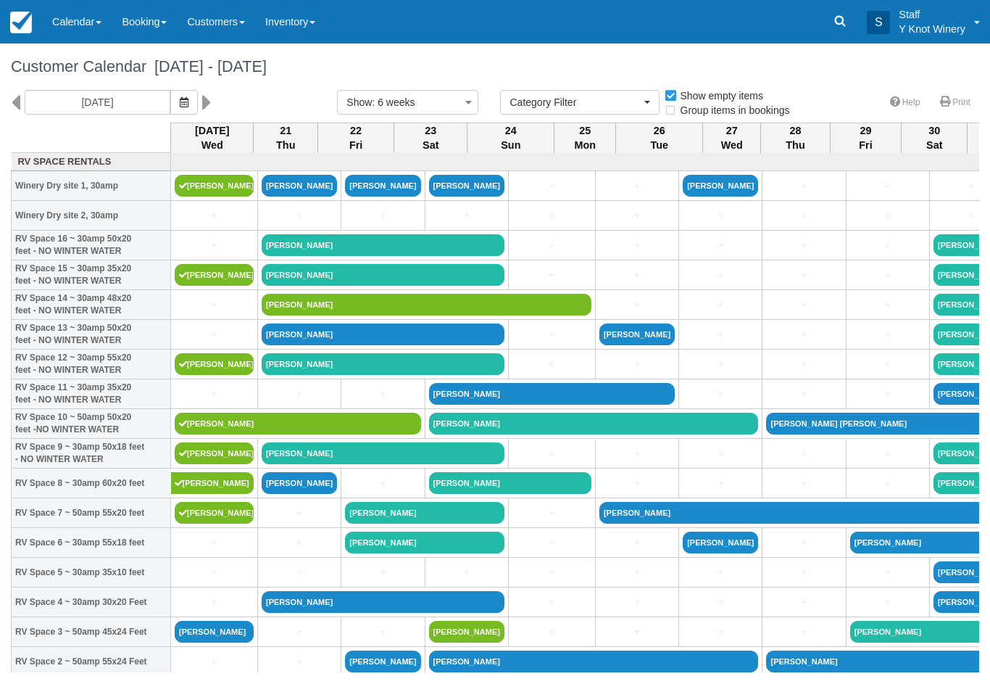
select select
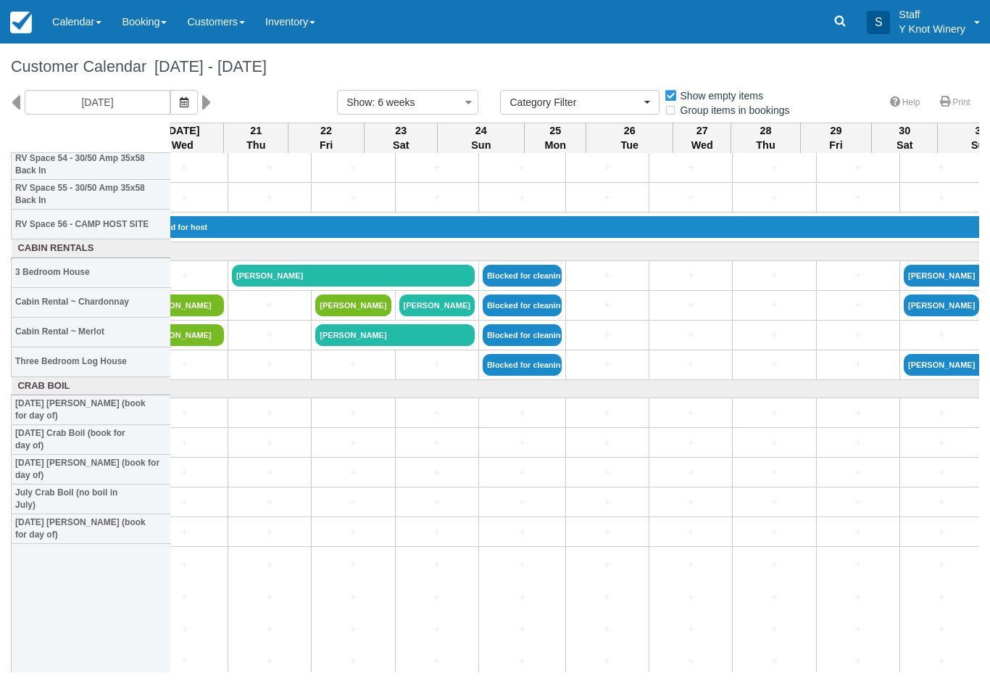
scroll to position [1656, 30]
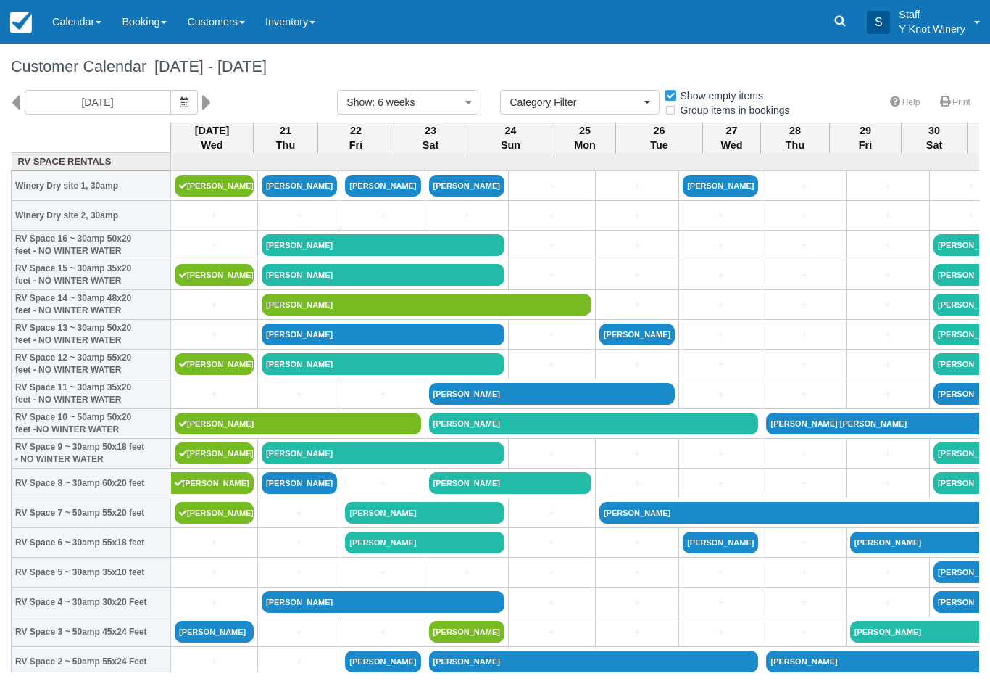
select select
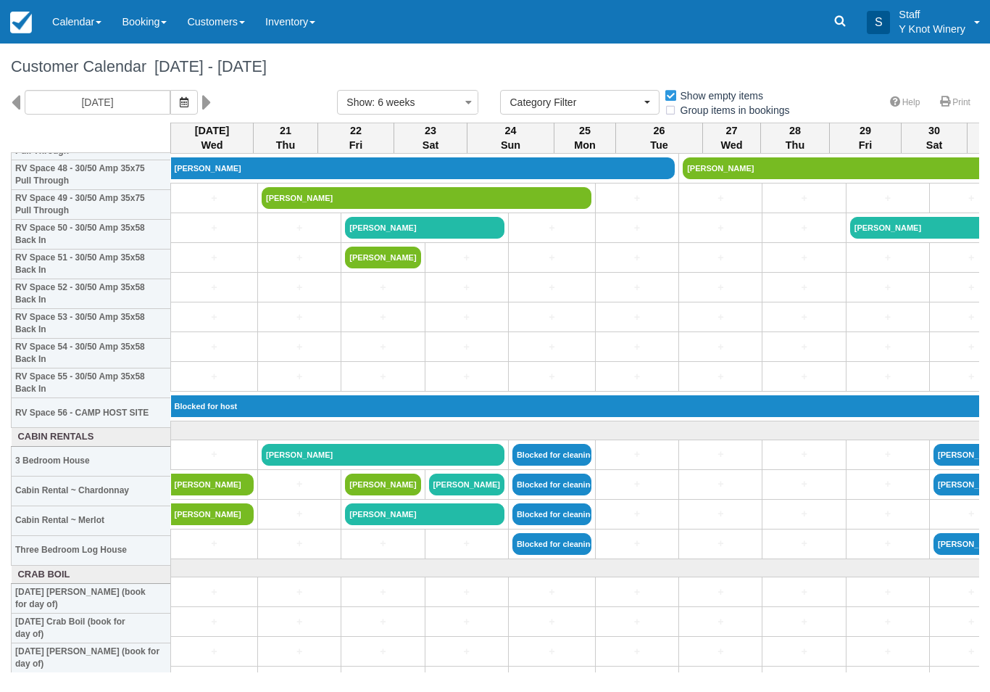
scroll to position [1468, 0]
